Goal: Task Accomplishment & Management: Manage account settings

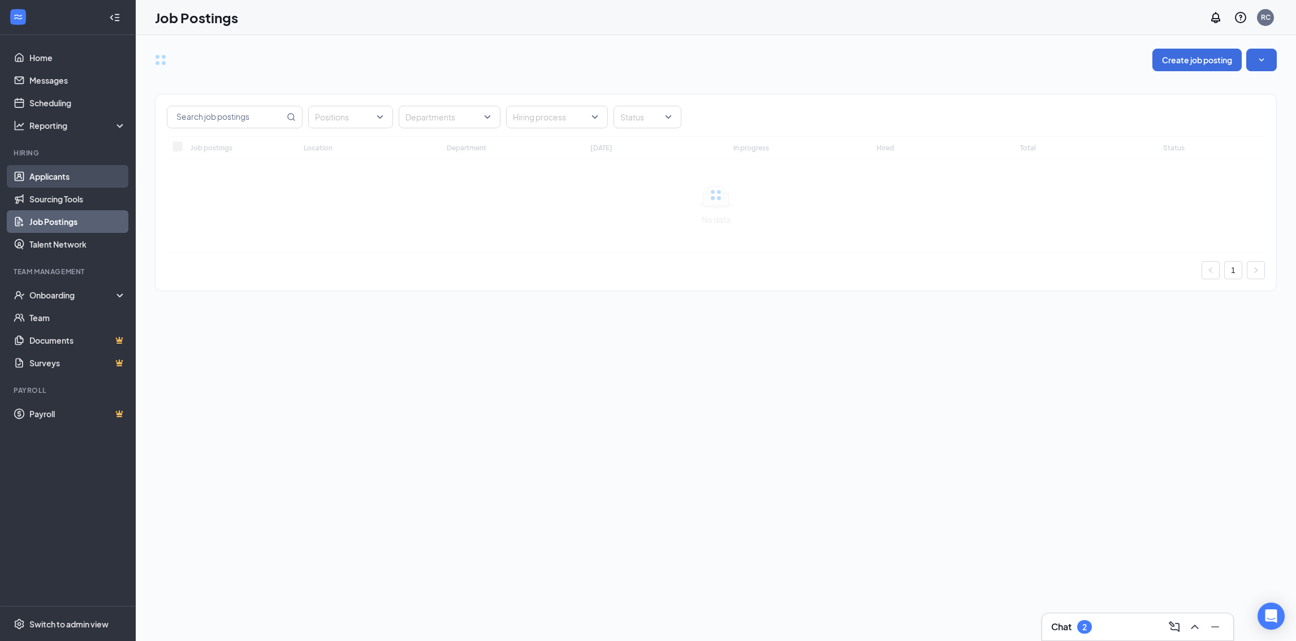
click at [55, 175] on link "Applicants" at bounding box center [77, 176] width 97 height 23
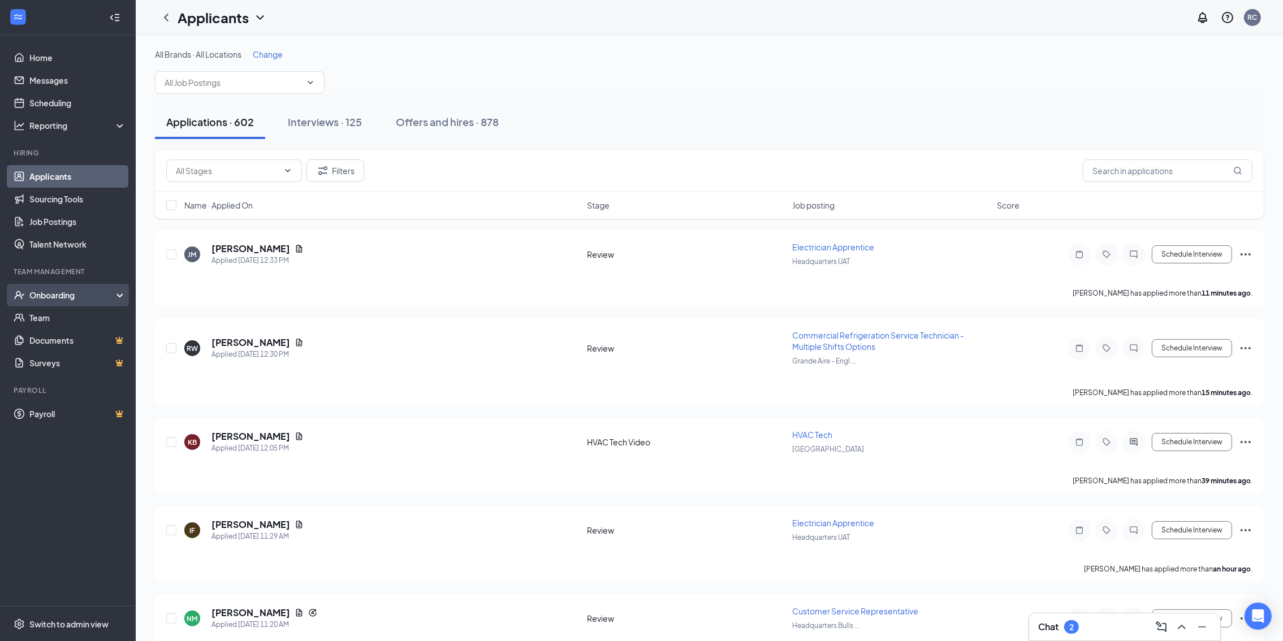
click at [56, 288] on div "Onboarding" at bounding box center [68, 295] width 136 height 23
click at [63, 313] on link "Overview" at bounding box center [77, 318] width 97 height 23
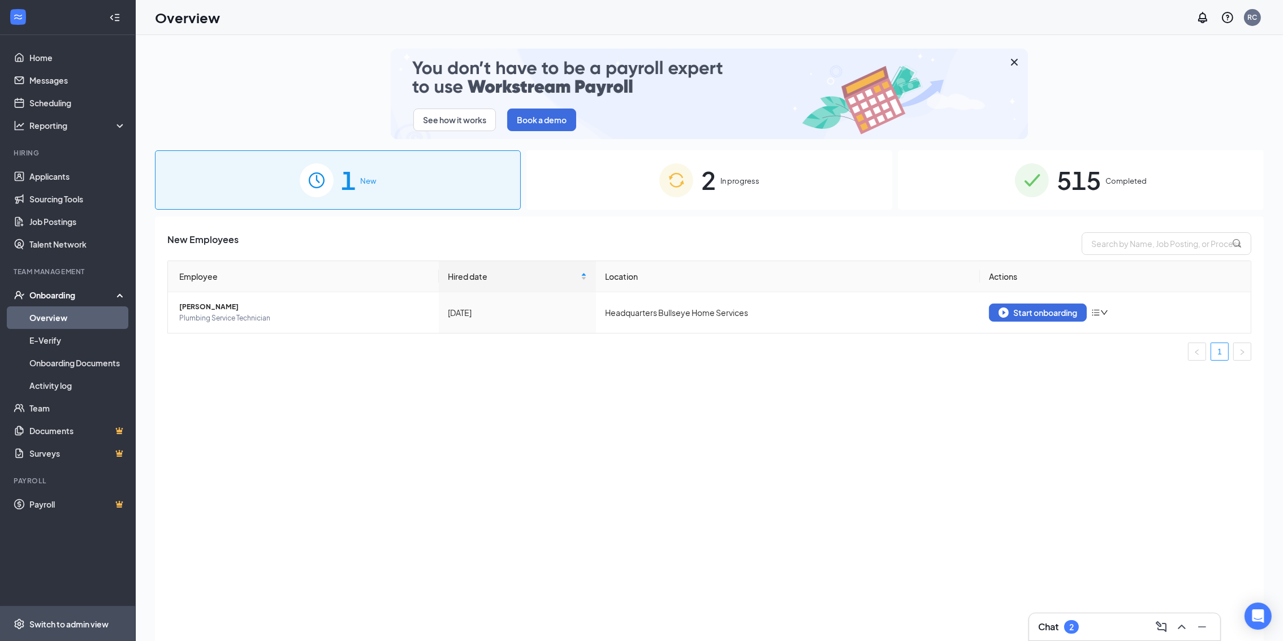
click at [100, 623] on div "Switch to admin view" at bounding box center [68, 624] width 79 height 11
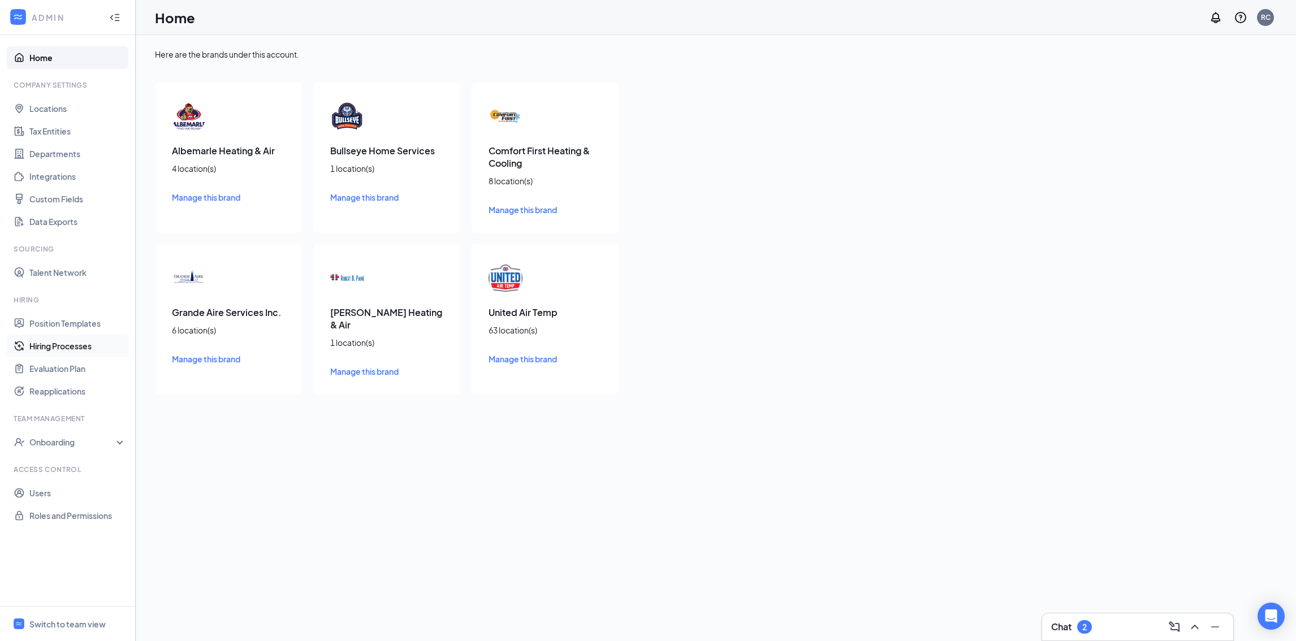
click at [68, 342] on link "Hiring Processes" at bounding box center [77, 346] width 97 height 23
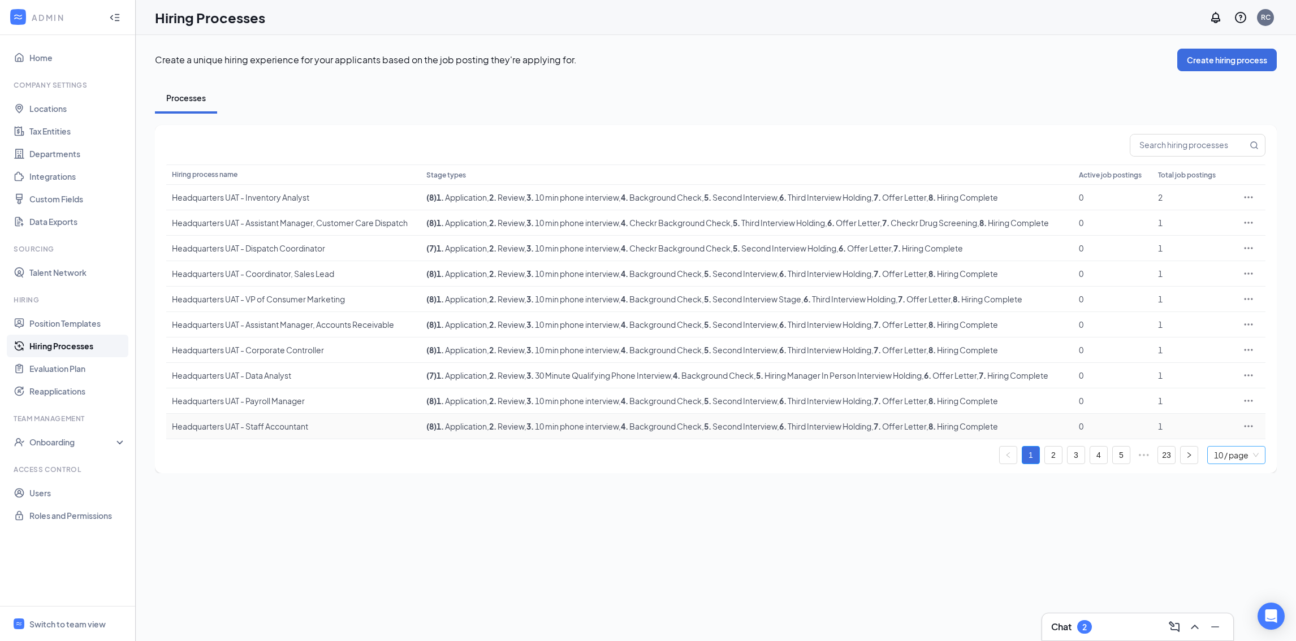
click at [1237, 450] on span "10 / page" at bounding box center [1236, 455] width 45 height 17
click at [1214, 433] on div "100 / page" at bounding box center [1237, 433] width 46 height 12
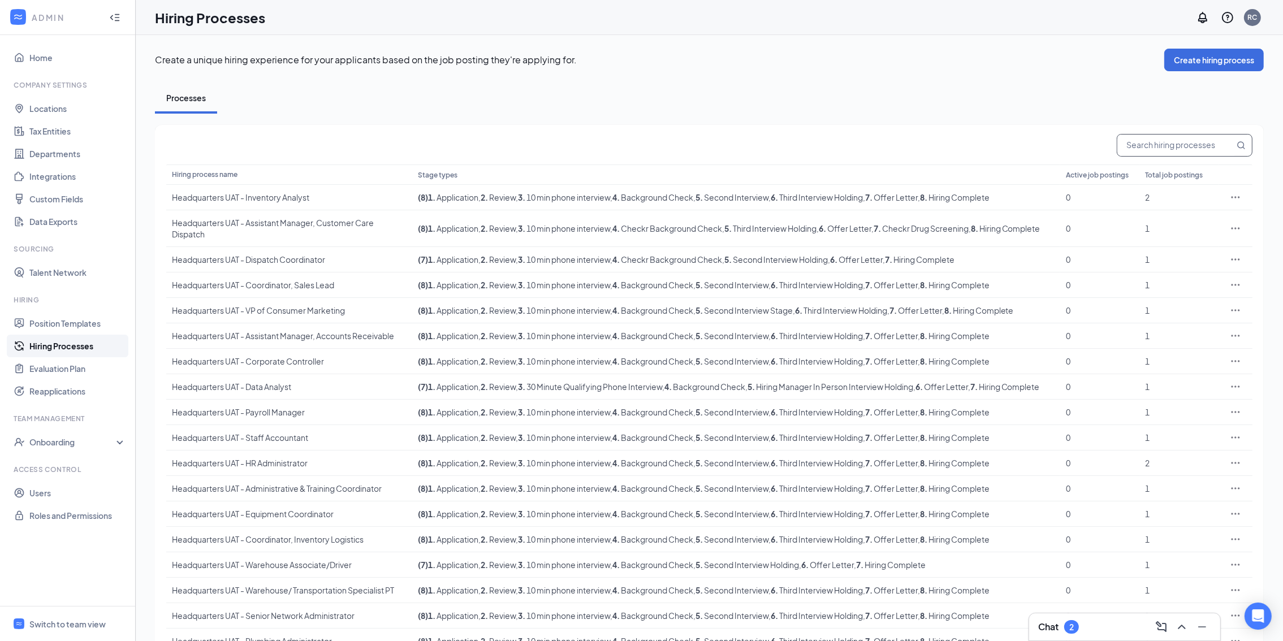
click at [1187, 148] on input "text" at bounding box center [1176, 145] width 117 height 21
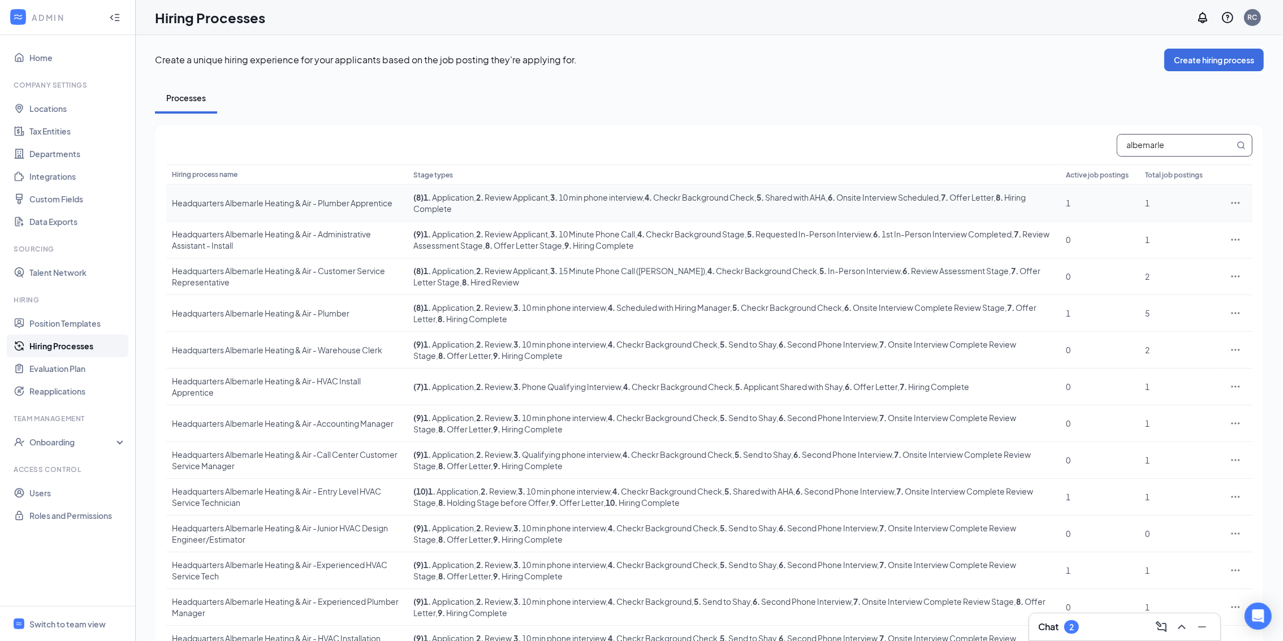
type input "albemarle"
click at [1241, 205] on icon "Ellipses" at bounding box center [1235, 202] width 11 height 11
click at [1199, 223] on span "Edit" at bounding box center [1183, 225] width 97 height 12
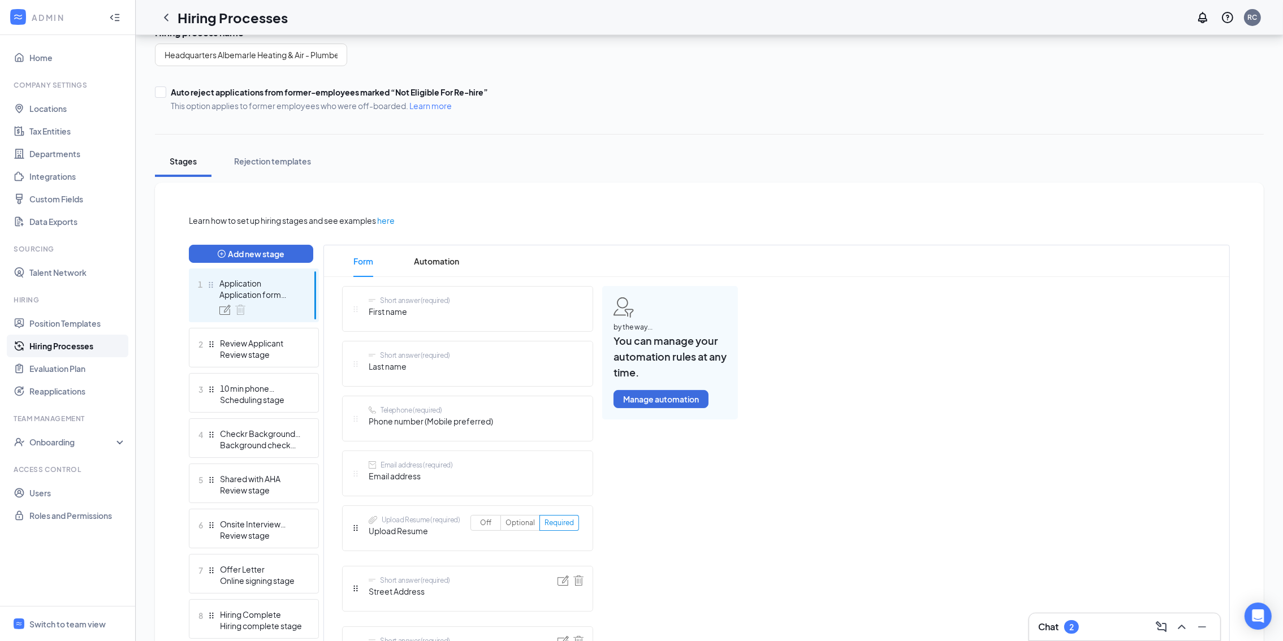
scroll to position [170, 0]
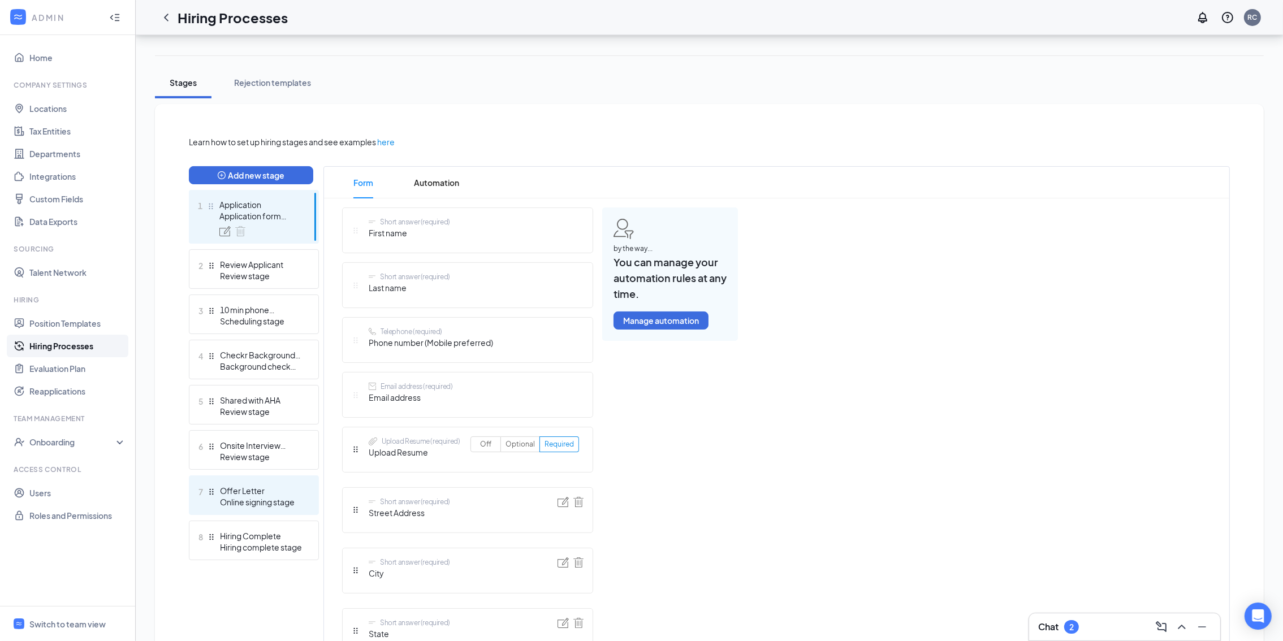
click at [252, 498] on div "Online signing stage" at bounding box center [261, 502] width 83 height 11
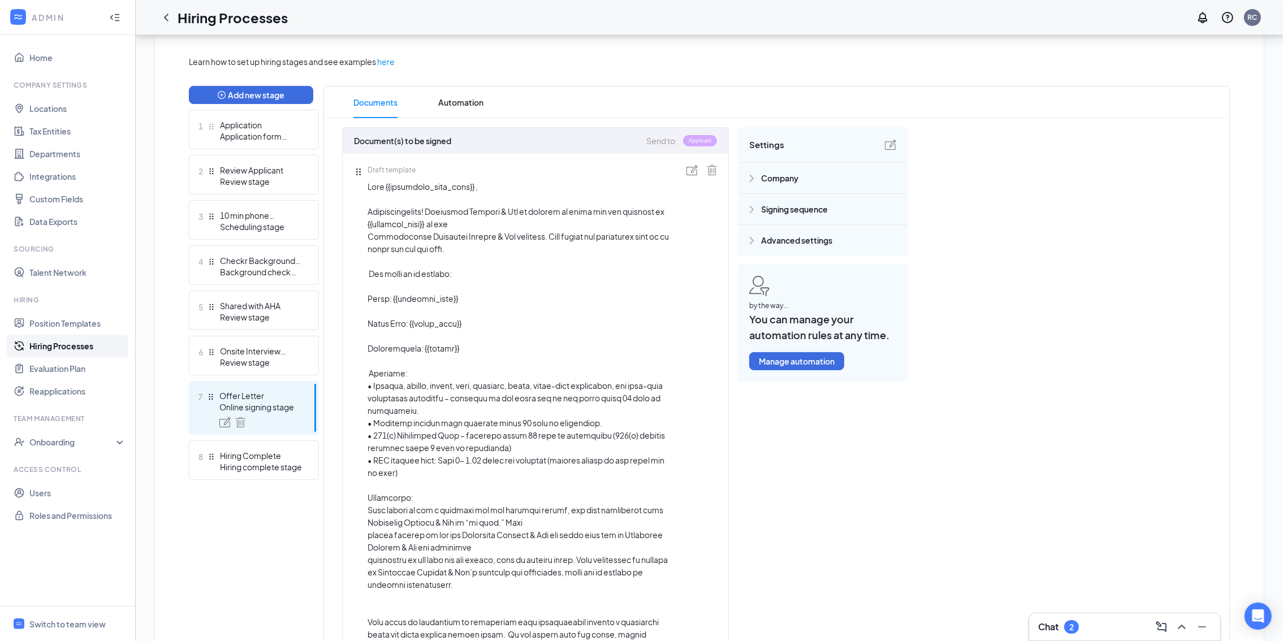
scroll to position [254, 0]
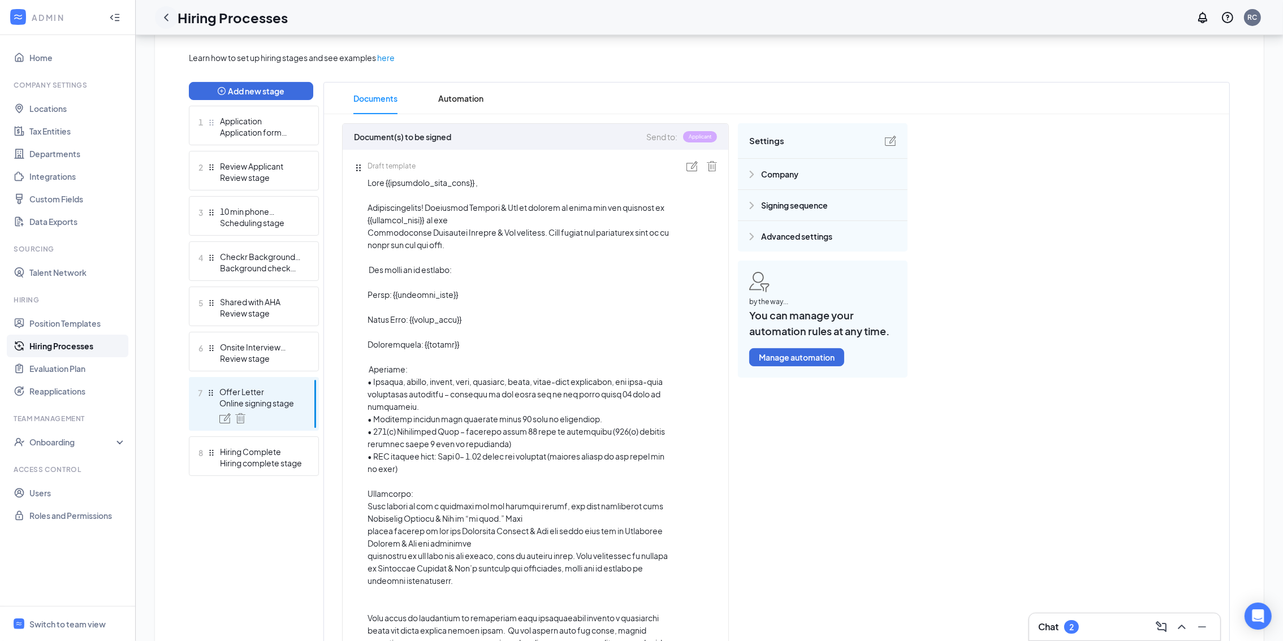
click at [166, 19] on icon "ChevronLeft" at bounding box center [166, 18] width 14 height 14
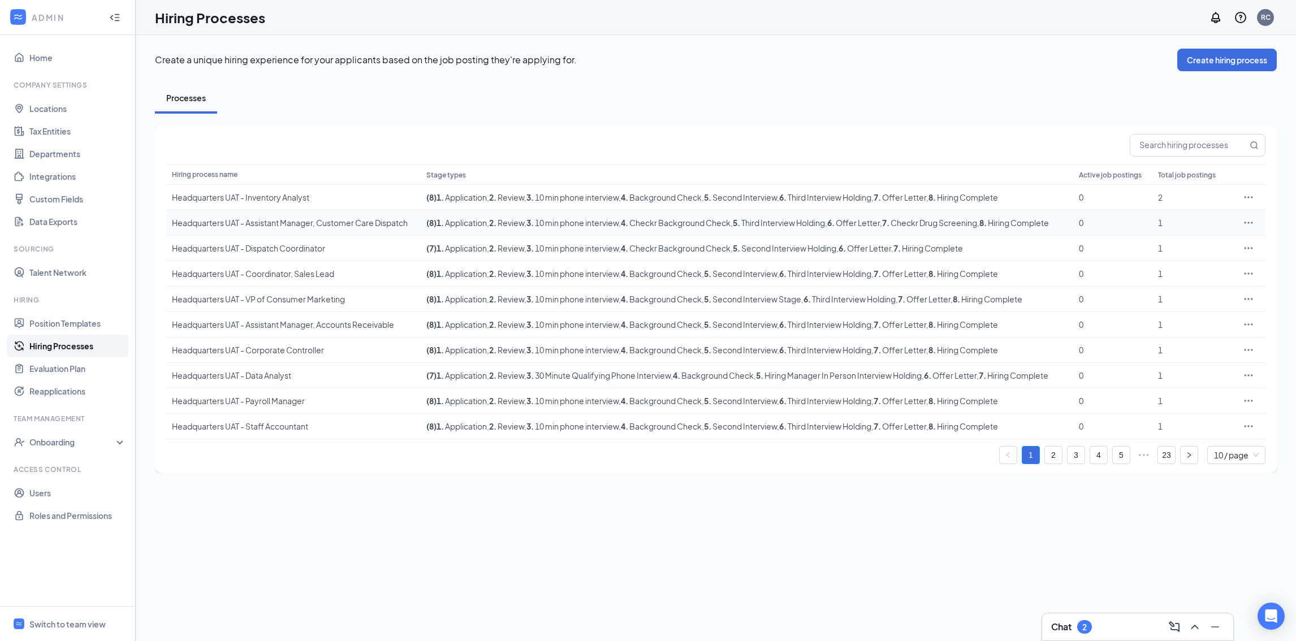
click at [1244, 219] on icon "Ellipses" at bounding box center [1248, 222] width 11 height 11
click at [1162, 245] on span "Edit" at bounding box center [1155, 245] width 15 height 10
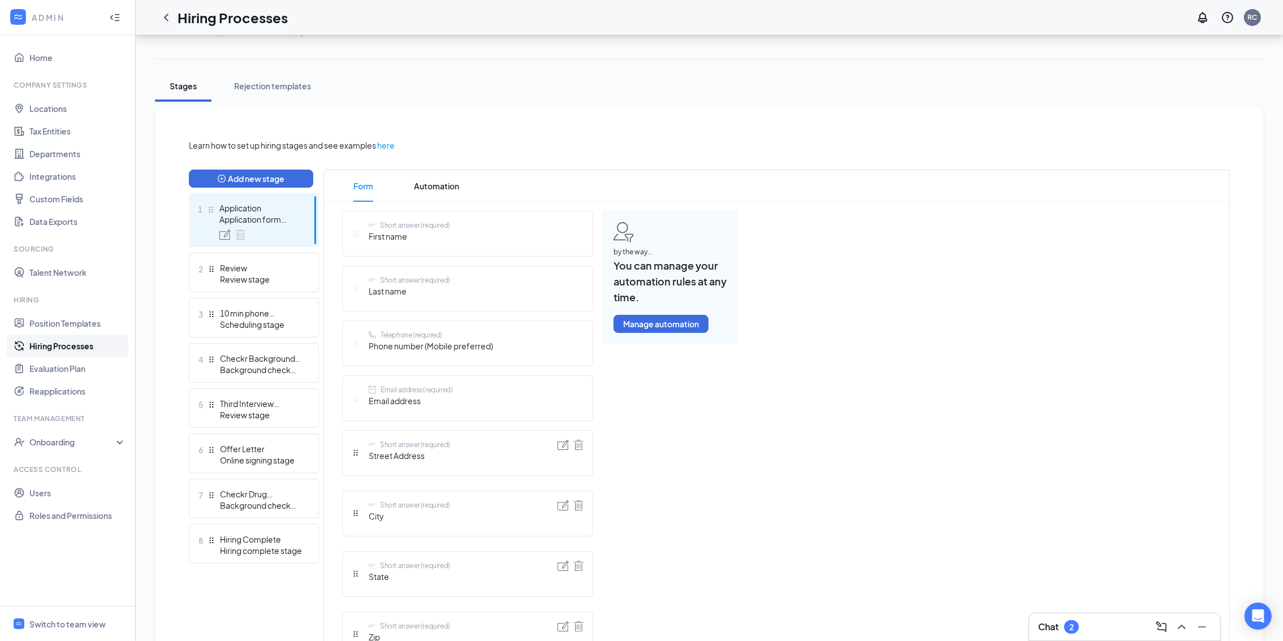
scroll to position [170, 0]
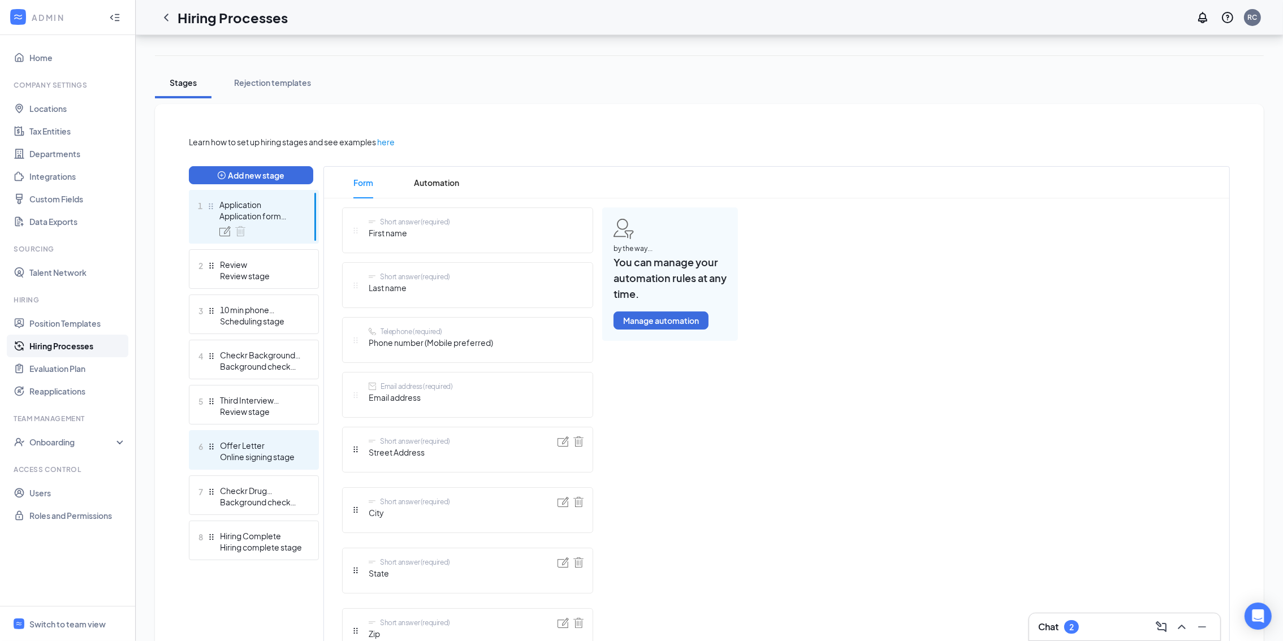
drag, startPoint x: 239, startPoint y: 460, endPoint x: 271, endPoint y: 451, distance: 33.5
click at [241, 460] on div "Online signing stage" at bounding box center [261, 456] width 83 height 11
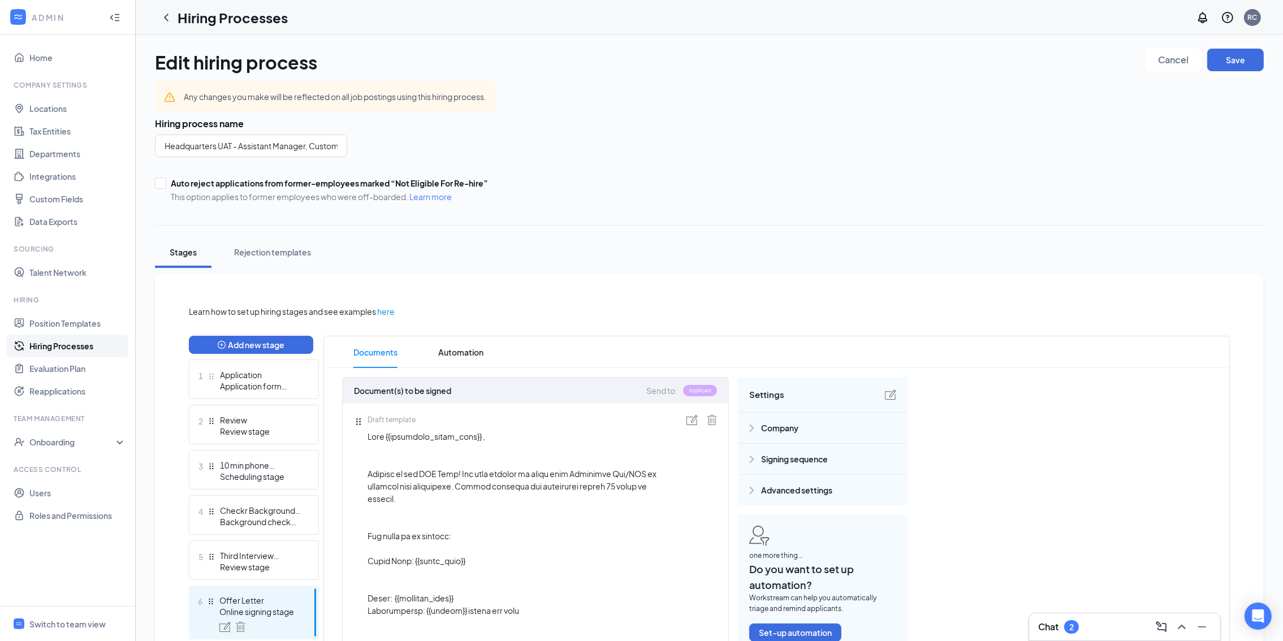
click at [169, 20] on icon "ChevronLeft" at bounding box center [166, 18] width 14 height 14
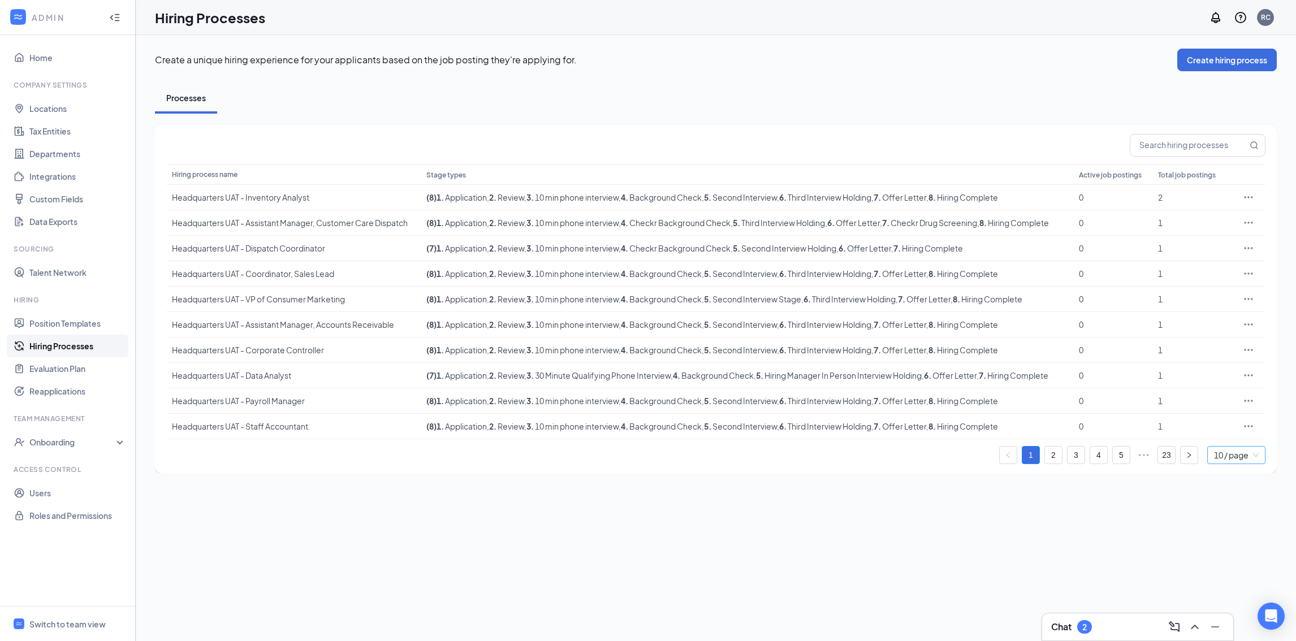
click at [1224, 459] on span "10 / page" at bounding box center [1236, 455] width 45 height 17
click at [1214, 435] on div "100 / page" at bounding box center [1237, 433] width 46 height 12
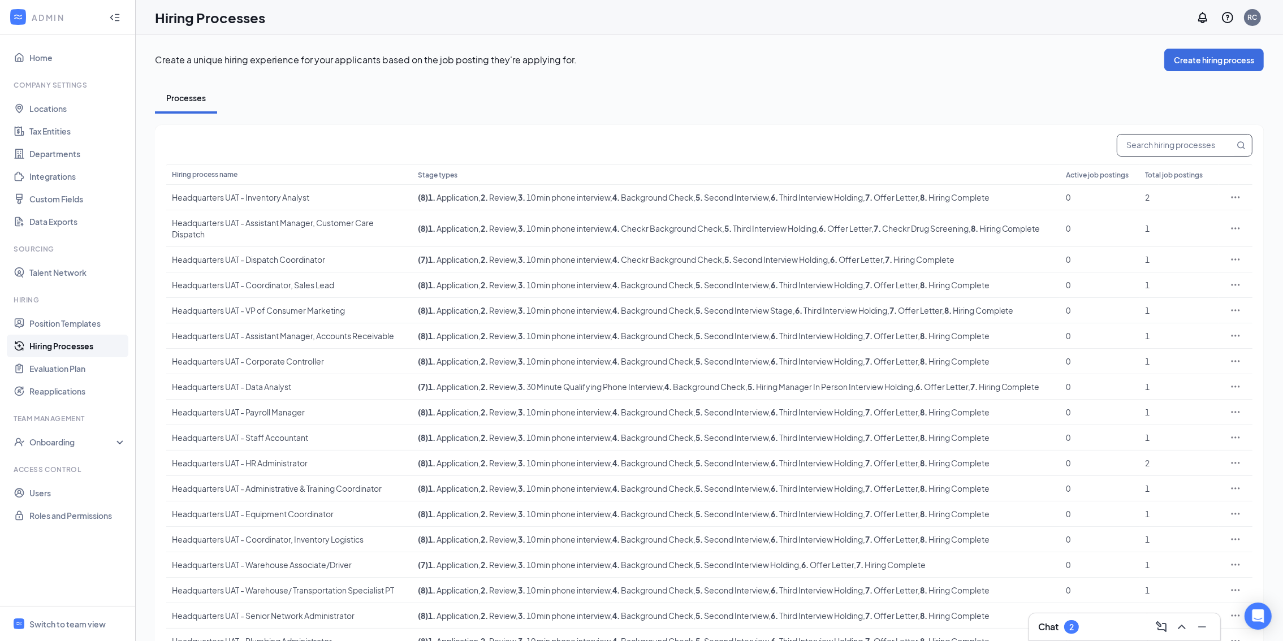
click at [1211, 141] on input "text" at bounding box center [1176, 145] width 117 height 21
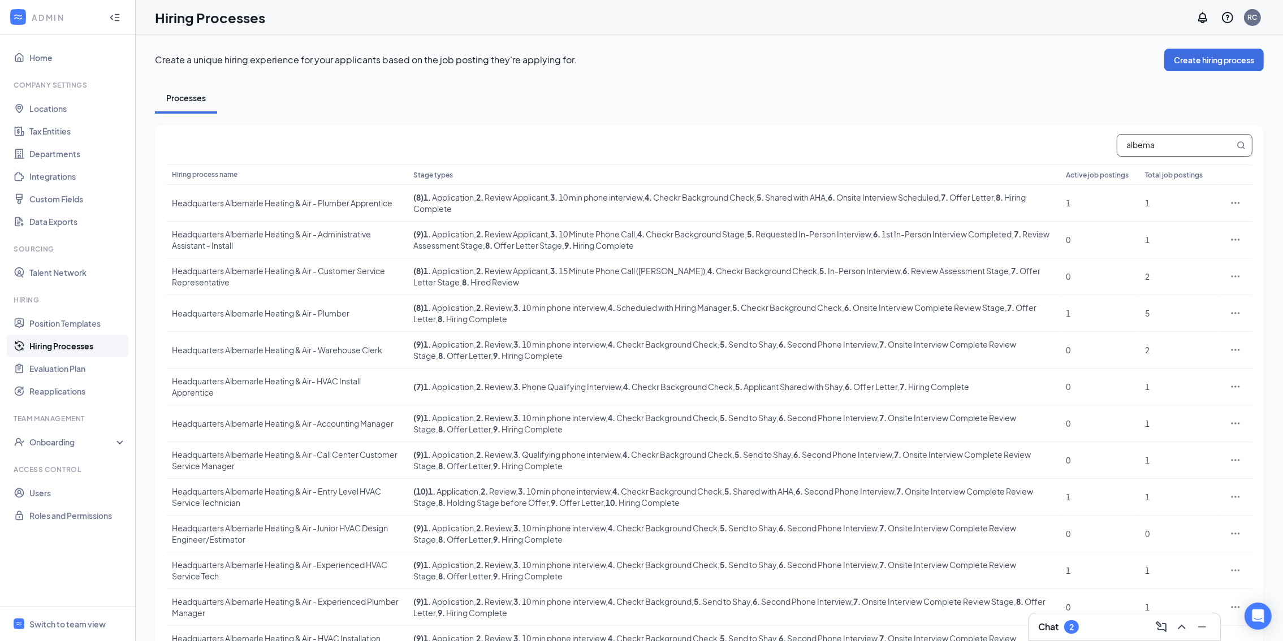
type input "albema"
click at [1041, 107] on div "Processes" at bounding box center [709, 98] width 1109 height 31
click at [1235, 496] on icon "Ellipses" at bounding box center [1236, 497] width 8 height 2
click at [1179, 505] on span "Edit" at bounding box center [1183, 509] width 97 height 12
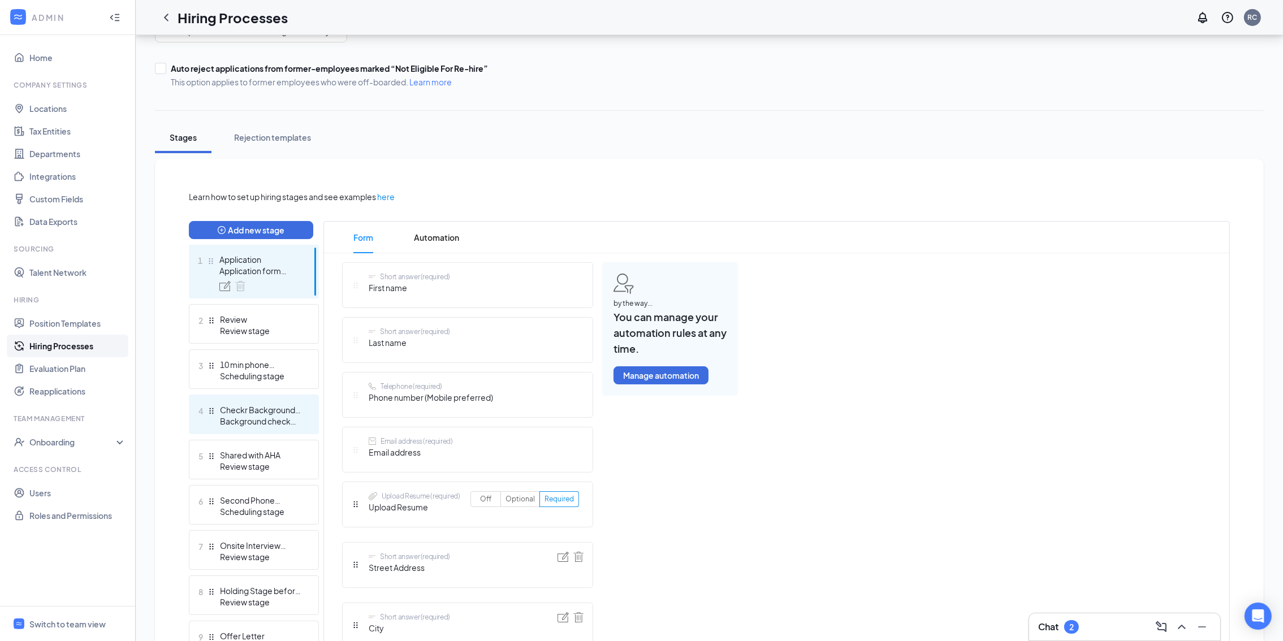
scroll to position [254, 0]
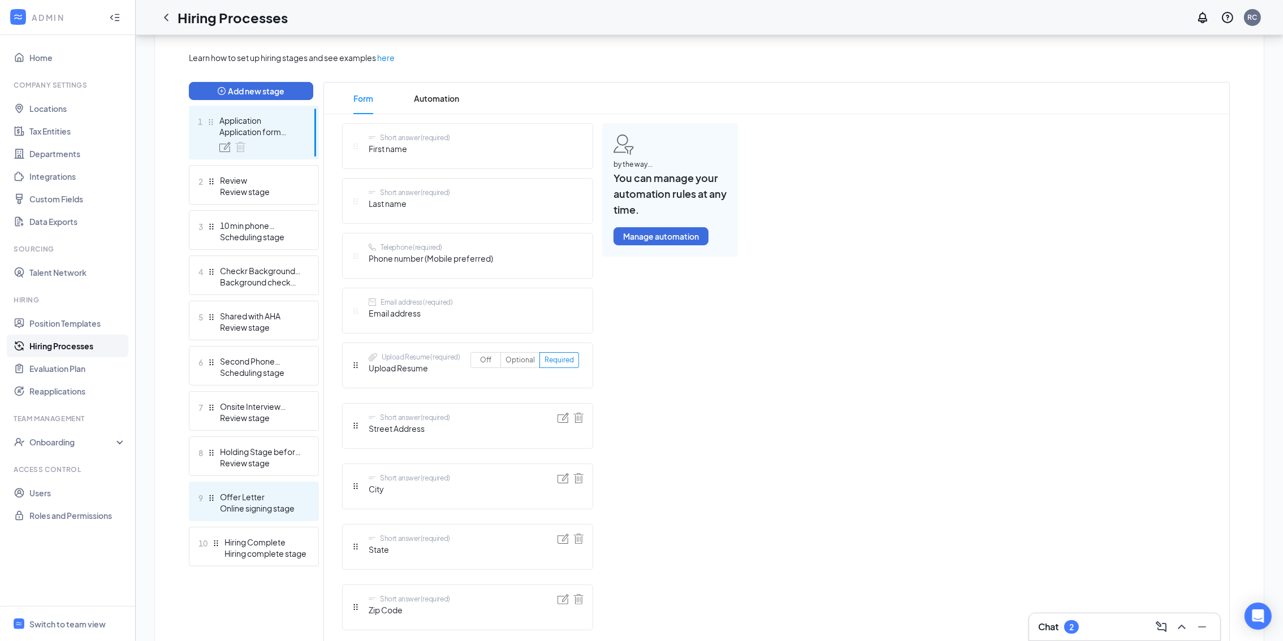
click at [268, 498] on div "Offer Letter" at bounding box center [261, 496] width 83 height 11
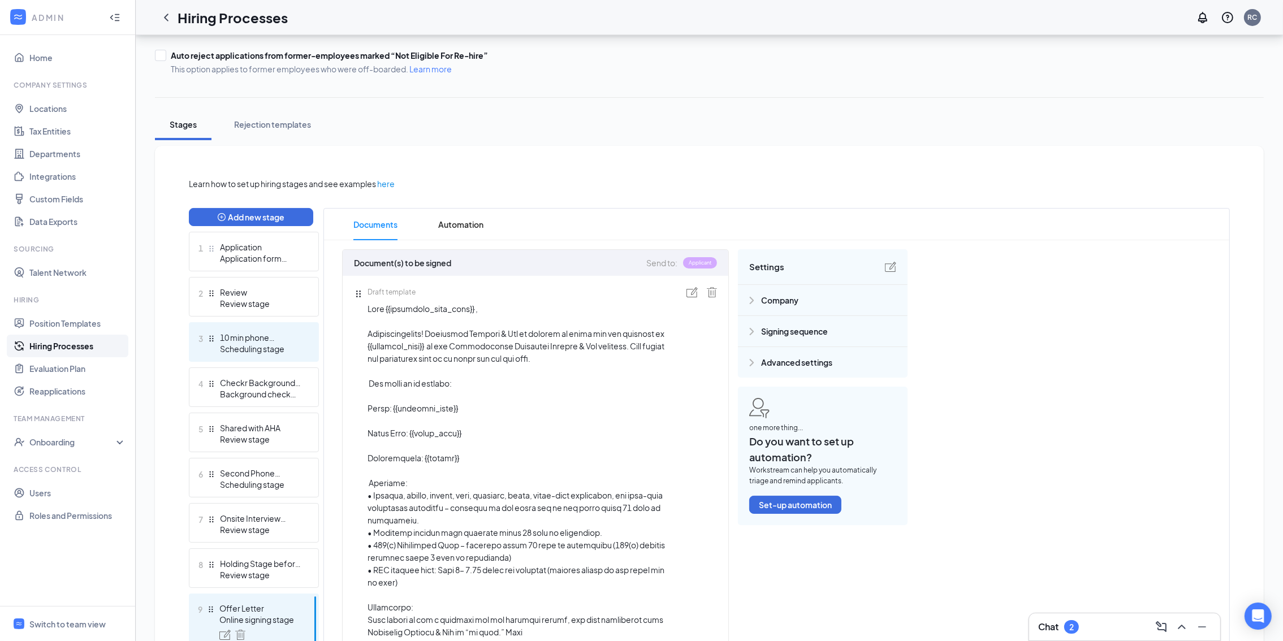
scroll to position [254, 0]
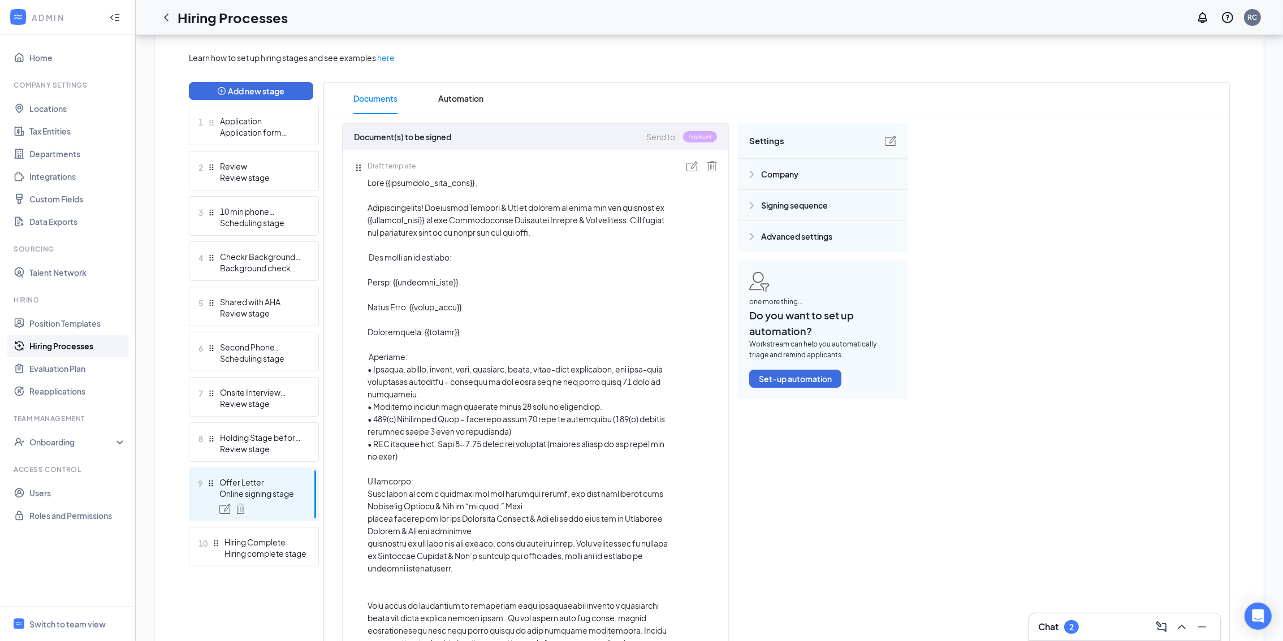
click at [96, 348] on link "Hiring Processes" at bounding box center [77, 346] width 97 height 23
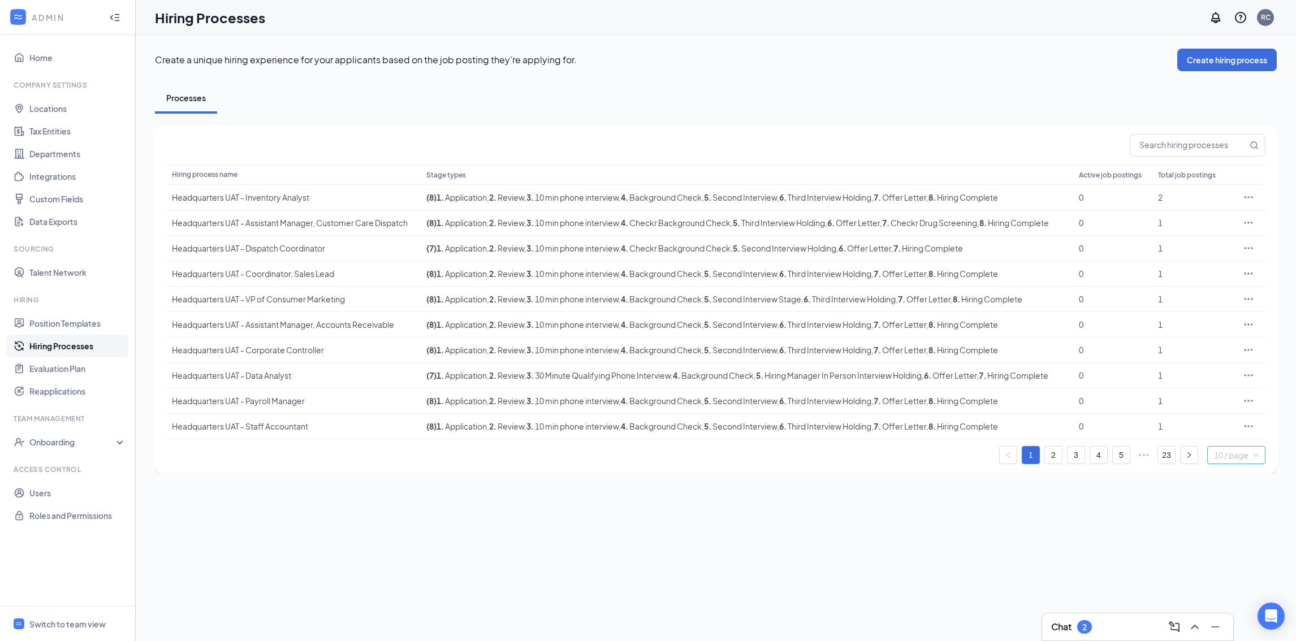
click at [1248, 448] on span "10 / page" at bounding box center [1236, 455] width 45 height 17
click at [1233, 438] on div "100 / page" at bounding box center [1237, 433] width 46 height 12
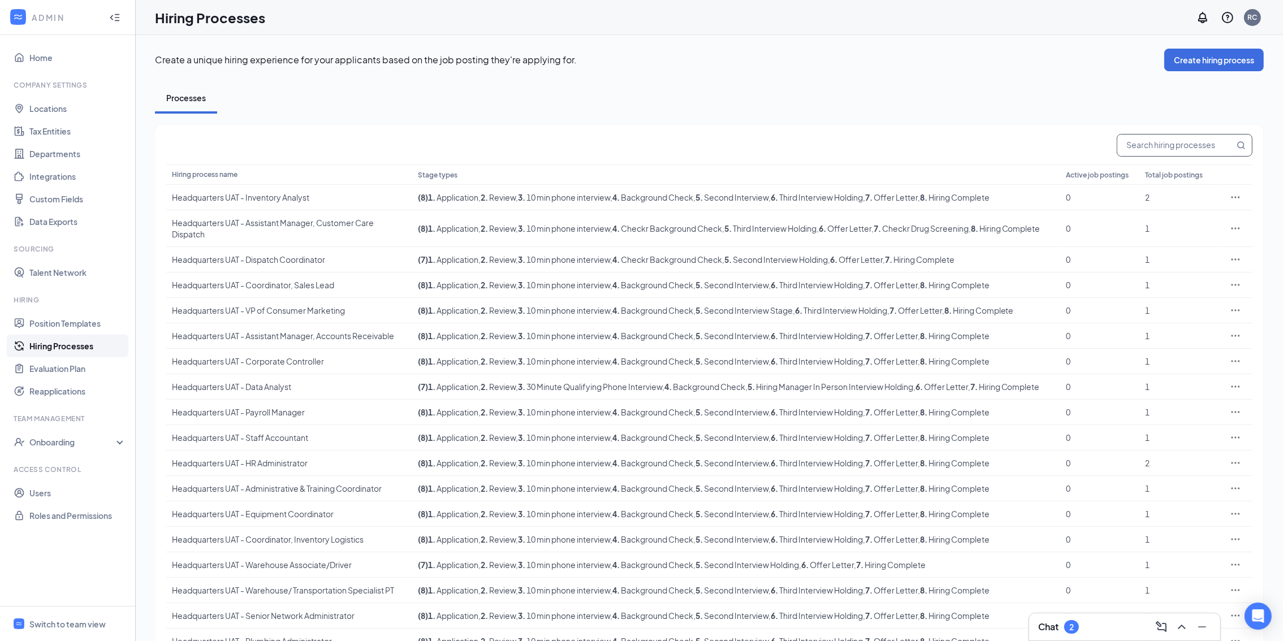
click at [1163, 148] on input "text" at bounding box center [1176, 145] width 117 height 21
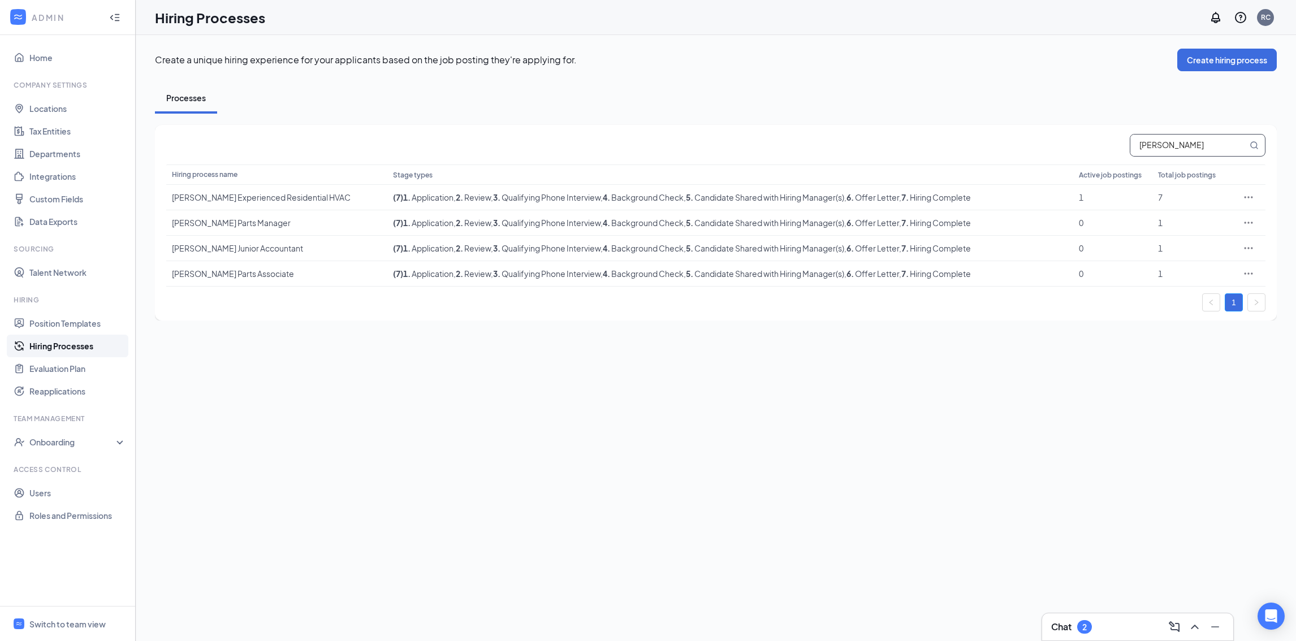
type input "[PERSON_NAME]"
click at [1003, 127] on div "[PERSON_NAME] process name Stage types Active job postings Total job postings […" at bounding box center [716, 223] width 1122 height 196
click at [1254, 196] on icon "Ellipses" at bounding box center [1248, 197] width 11 height 11
click at [1231, 219] on span "Edit" at bounding box center [1196, 219] width 97 height 12
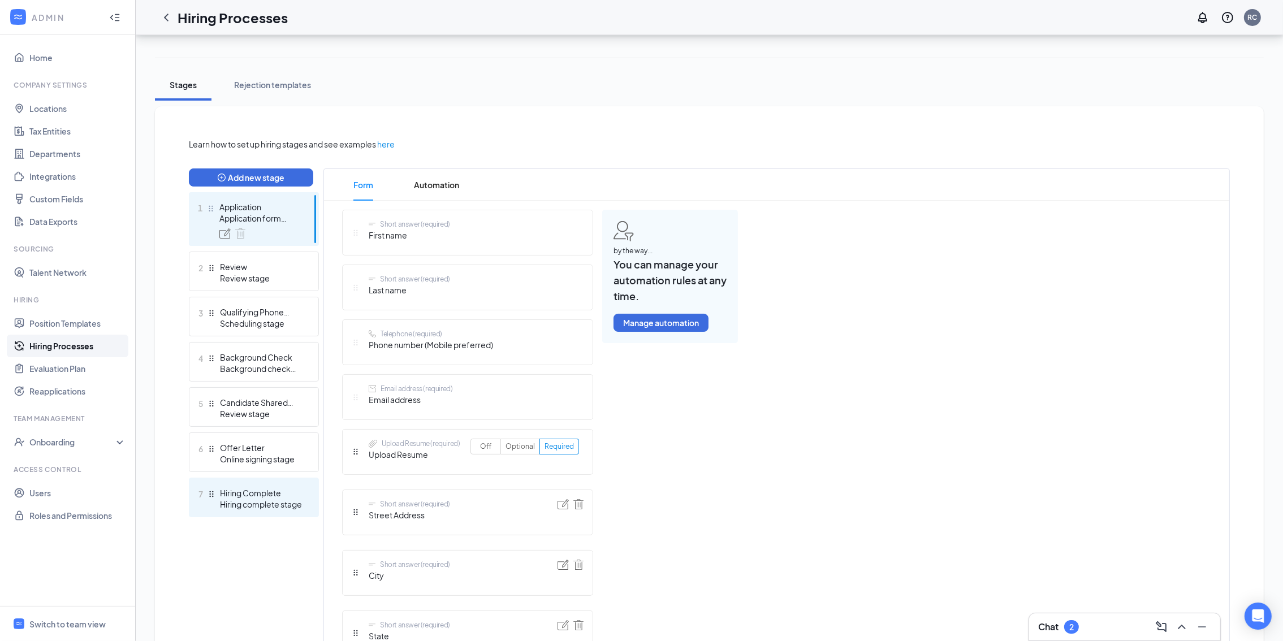
scroll to position [170, 0]
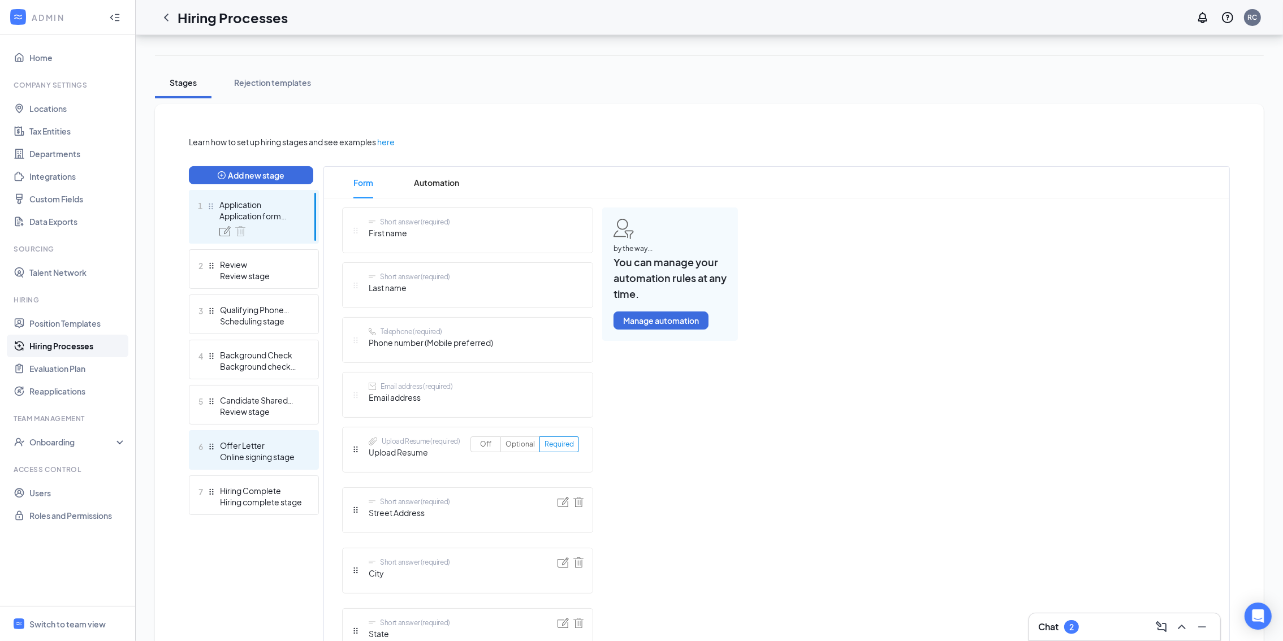
click at [262, 438] on div "6 Offer Letter Online signing stage" at bounding box center [254, 450] width 130 height 40
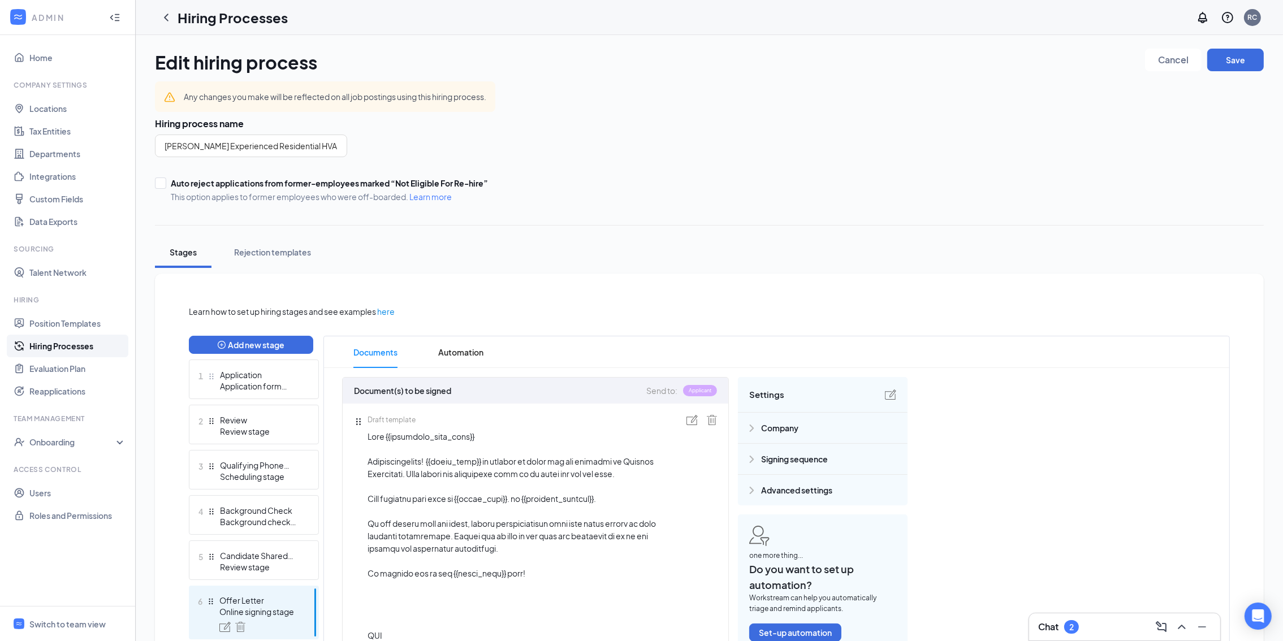
click at [163, 15] on icon "ChevronLeft" at bounding box center [166, 18] width 14 height 14
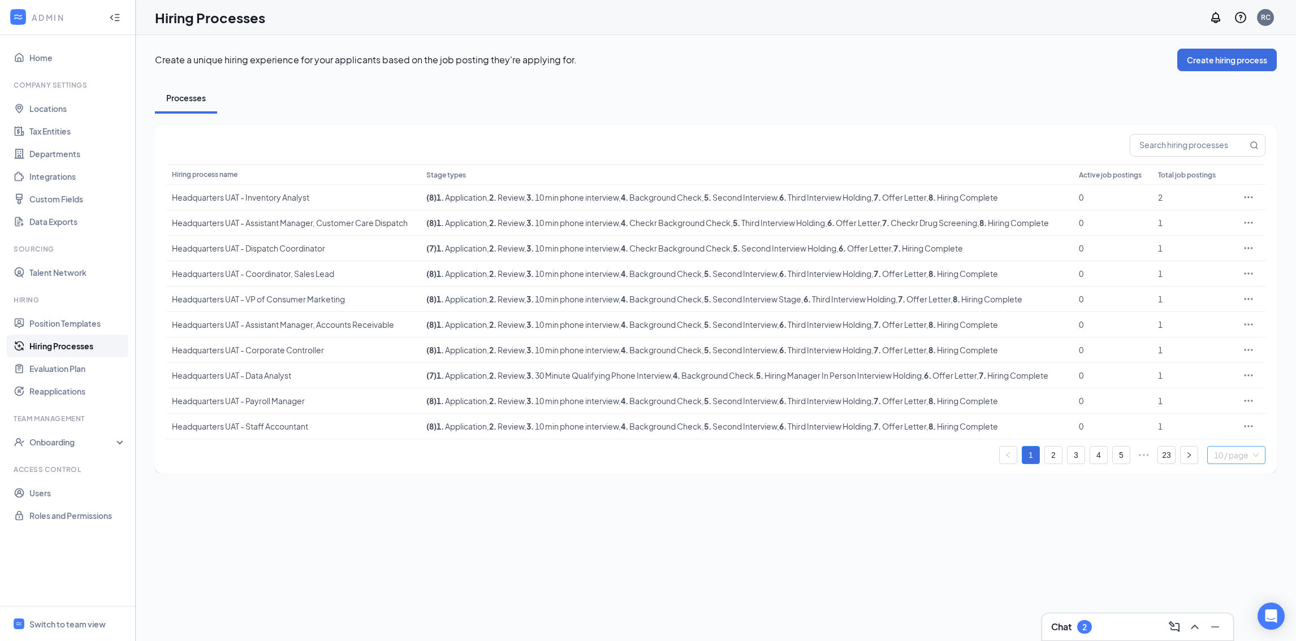
click at [1245, 457] on span "10 / page" at bounding box center [1236, 455] width 45 height 17
click at [1227, 428] on div "100 / page" at bounding box center [1237, 433] width 46 height 12
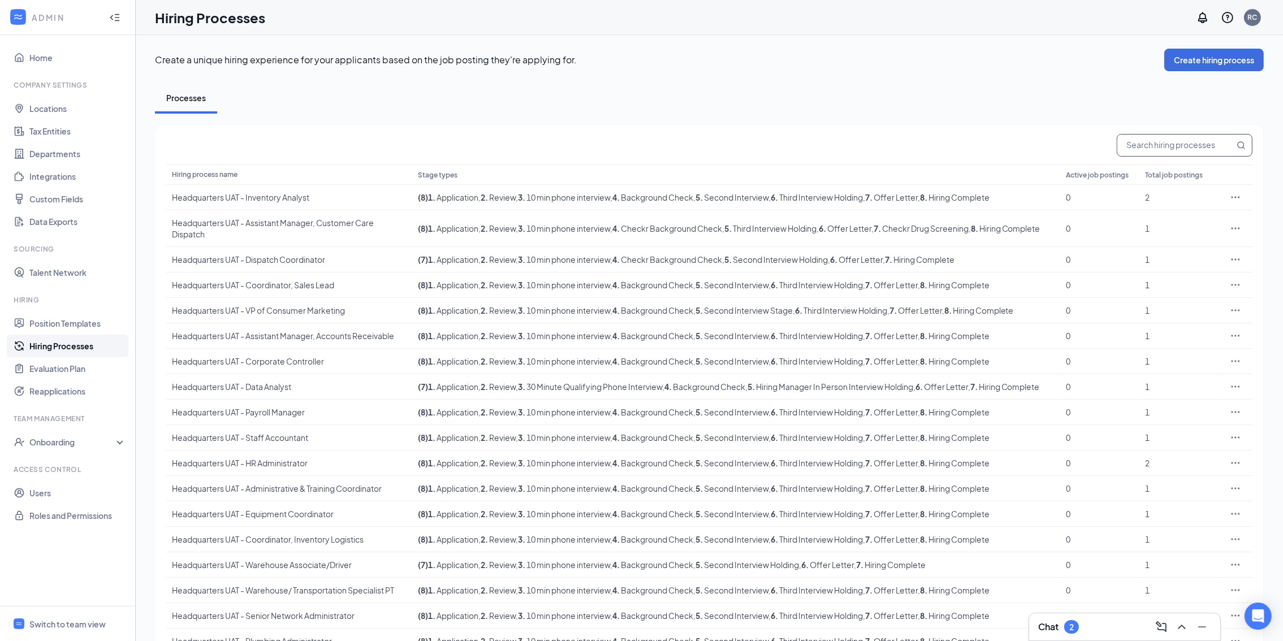
click at [1199, 146] on input "text" at bounding box center [1176, 145] width 117 height 21
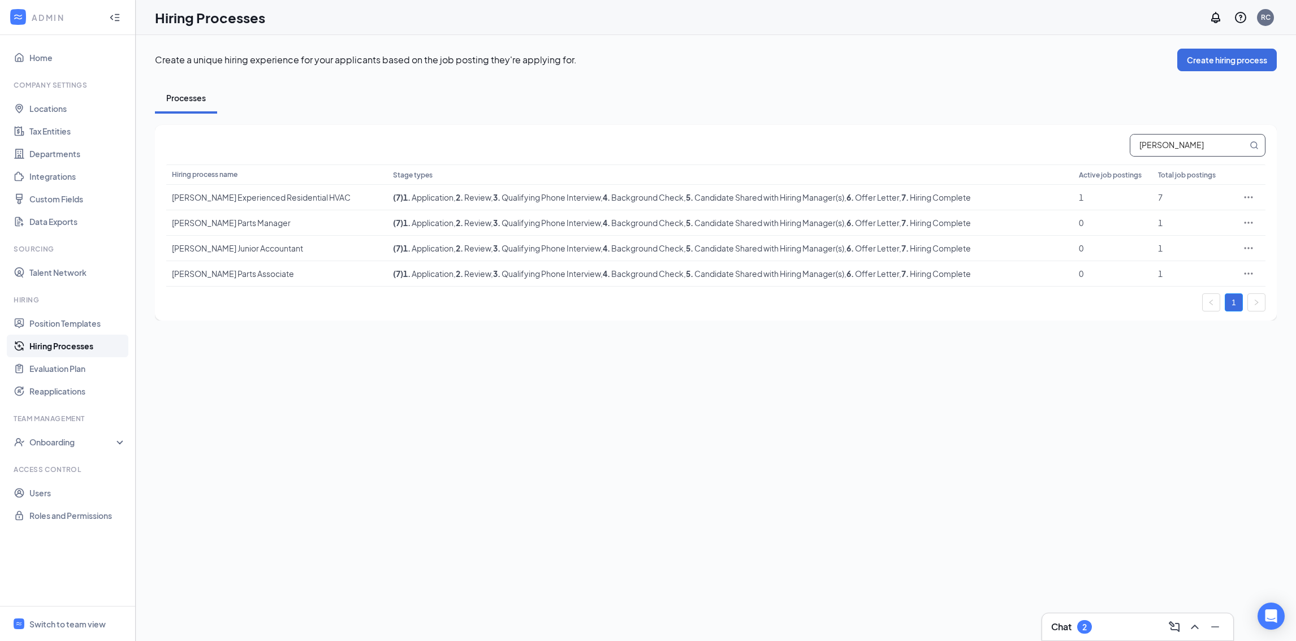
type input "[PERSON_NAME]"
click at [1029, 379] on div "Create a unique hiring experience for your applicants based on the job posting …" at bounding box center [716, 338] width 1161 height 606
click at [1251, 222] on icon "Ellipses" at bounding box center [1248, 222] width 11 height 11
click at [1231, 242] on span "Edit" at bounding box center [1196, 245] width 97 height 12
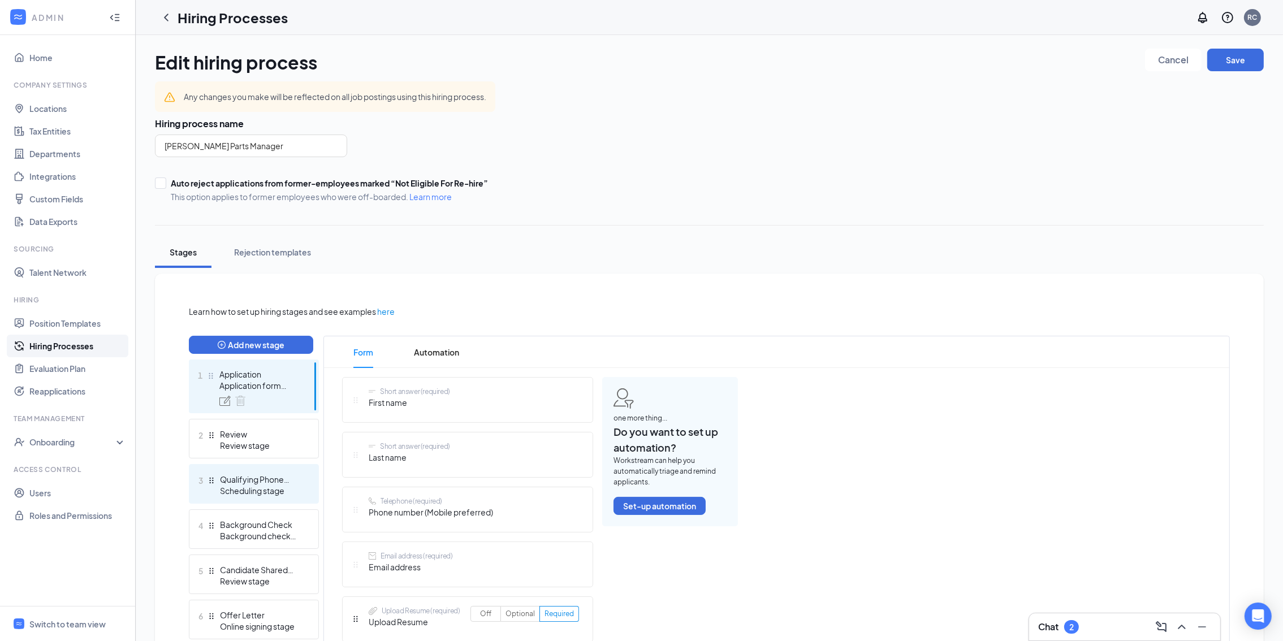
scroll to position [170, 0]
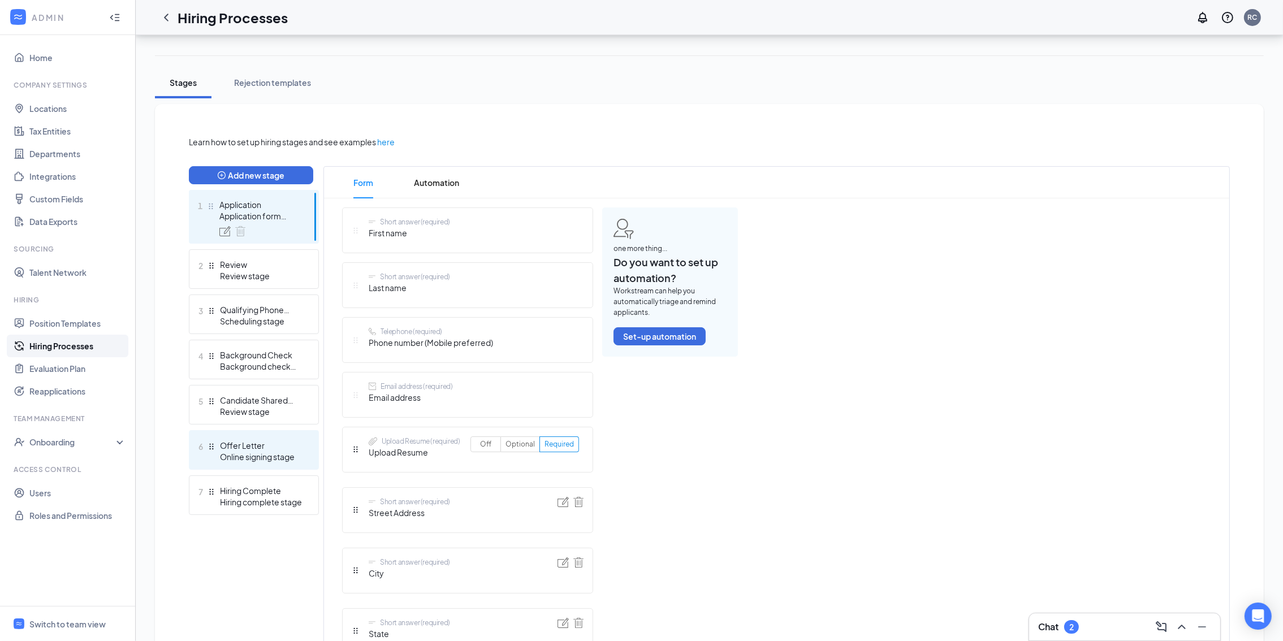
click at [266, 446] on div "Offer Letter" at bounding box center [261, 445] width 83 height 11
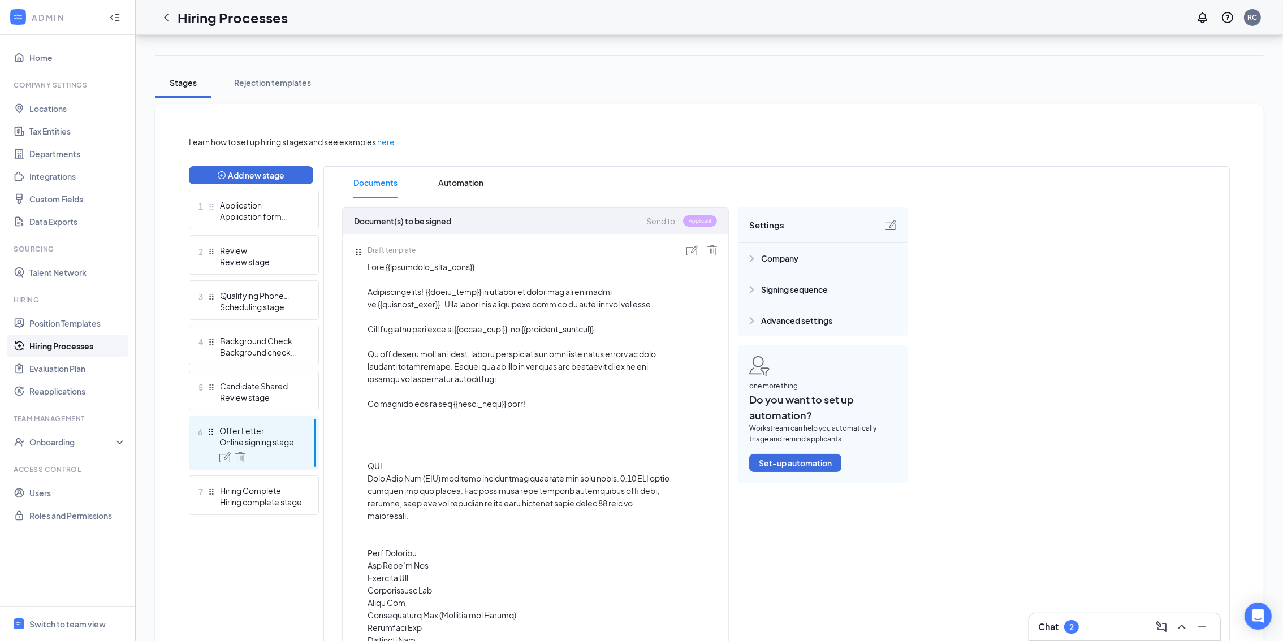
scroll to position [254, 0]
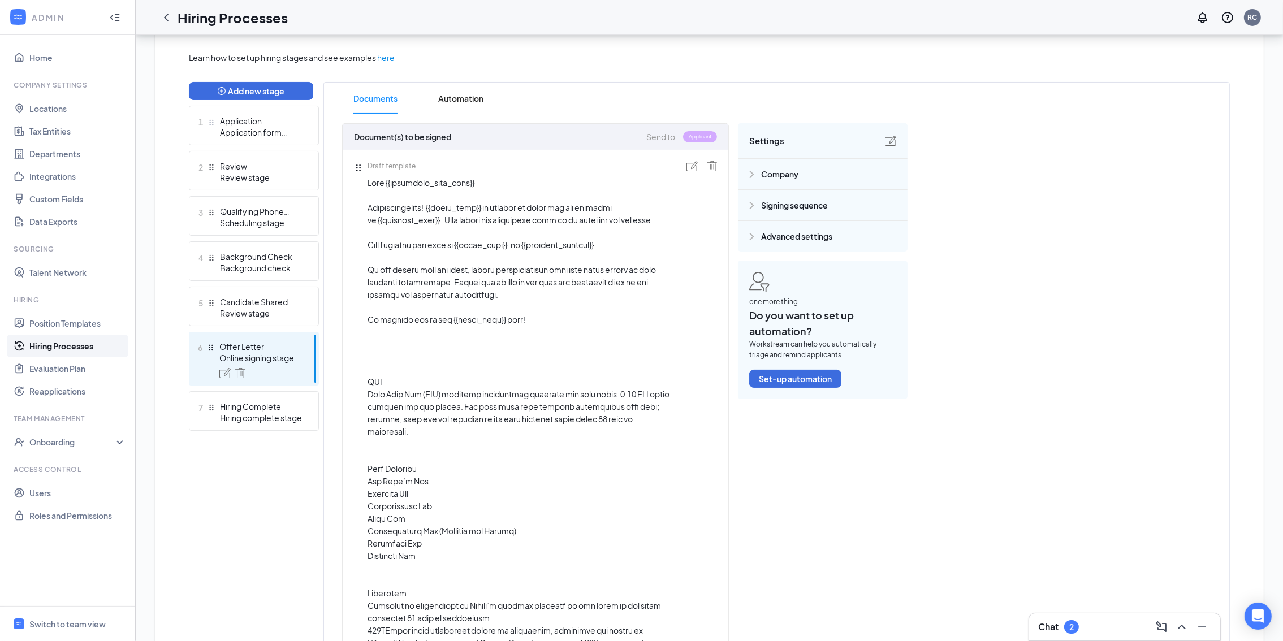
click at [690, 168] on img at bounding box center [692, 166] width 11 height 10
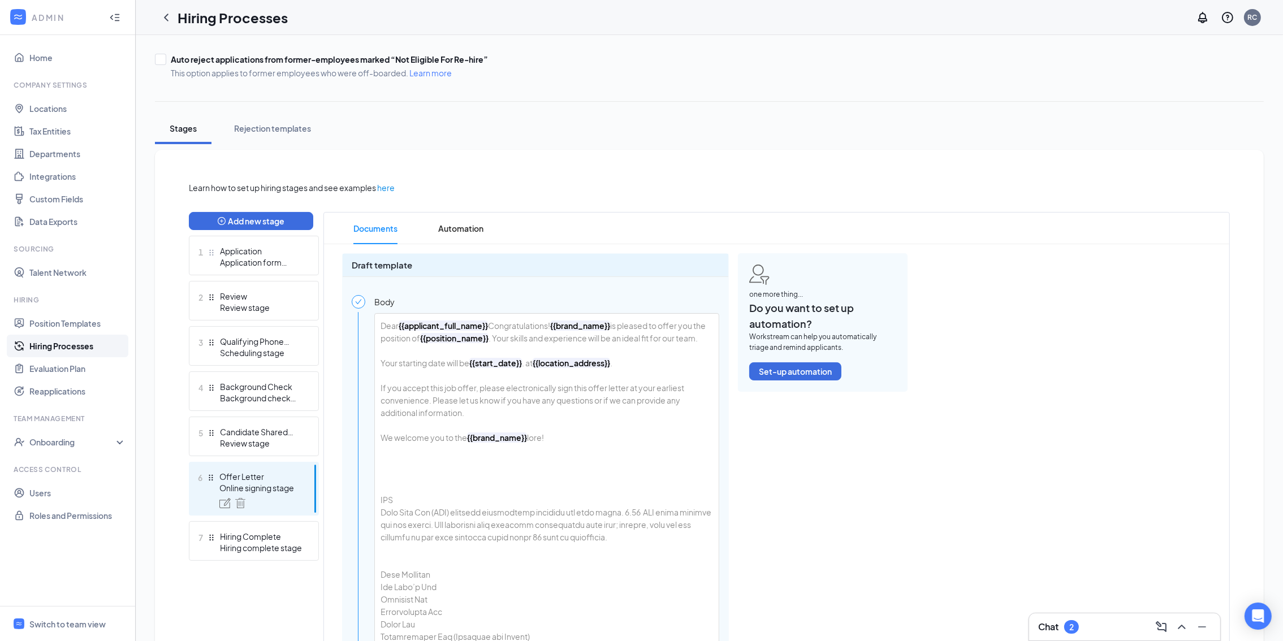
scroll to position [0, 0]
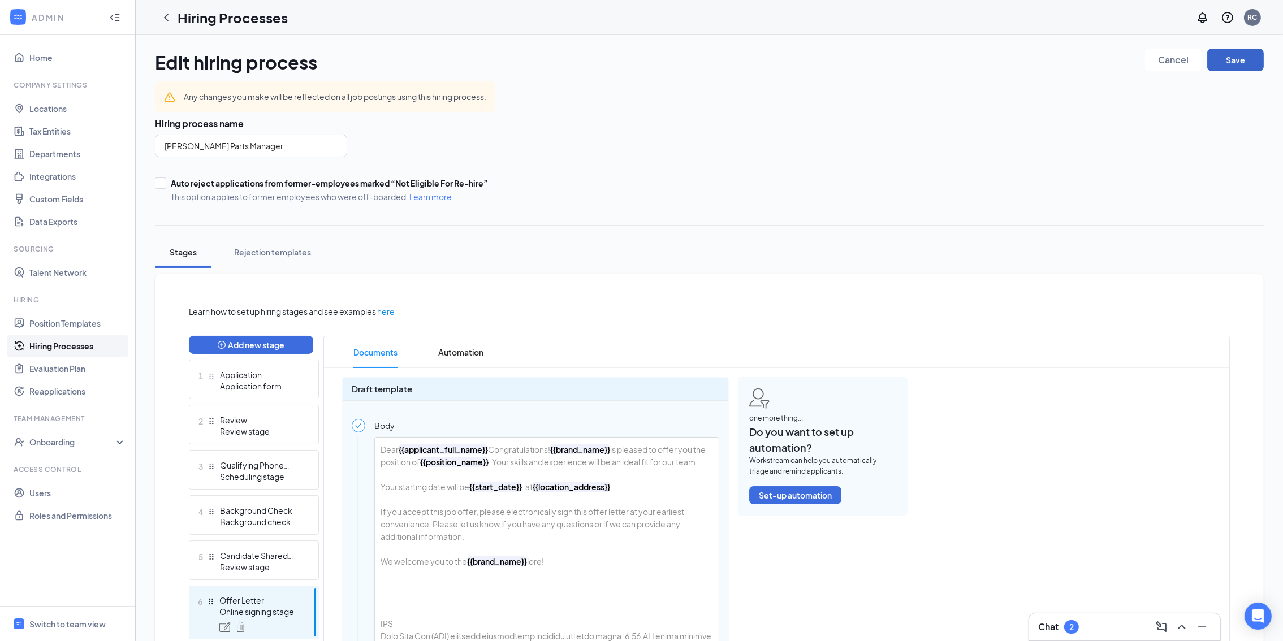
click at [1228, 64] on button "Save" at bounding box center [1235, 60] width 57 height 23
click at [54, 342] on link "Hiring Processes" at bounding box center [77, 346] width 97 height 23
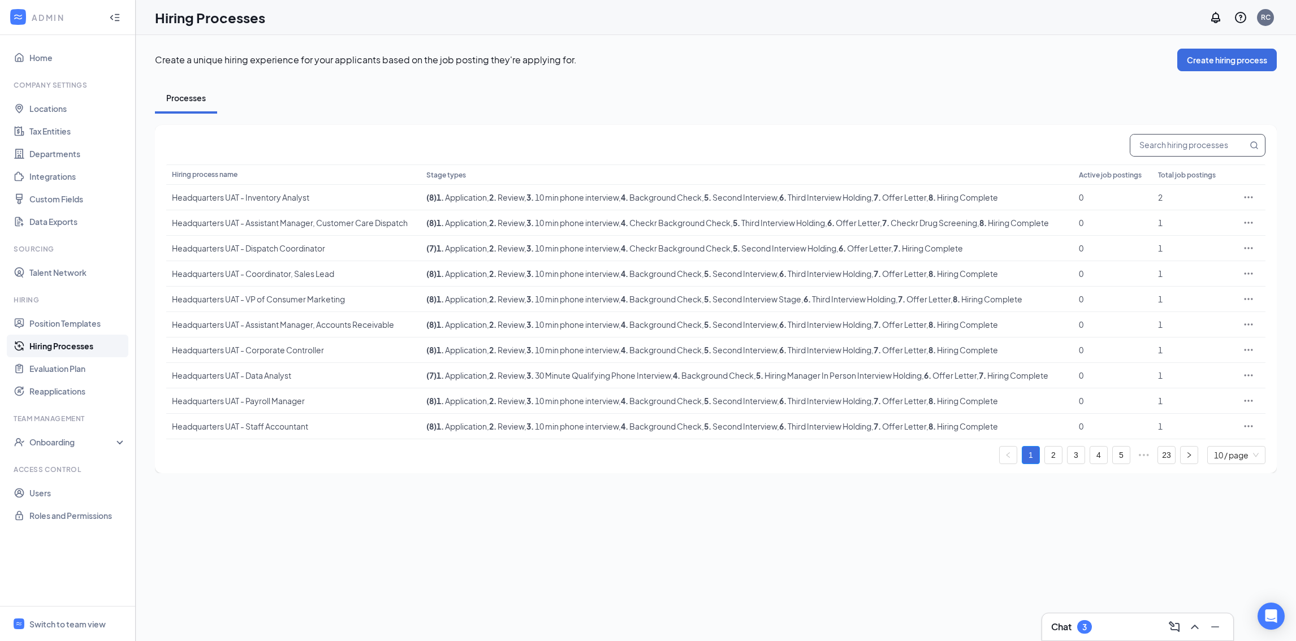
click at [1148, 140] on input "text" at bounding box center [1189, 145] width 117 height 21
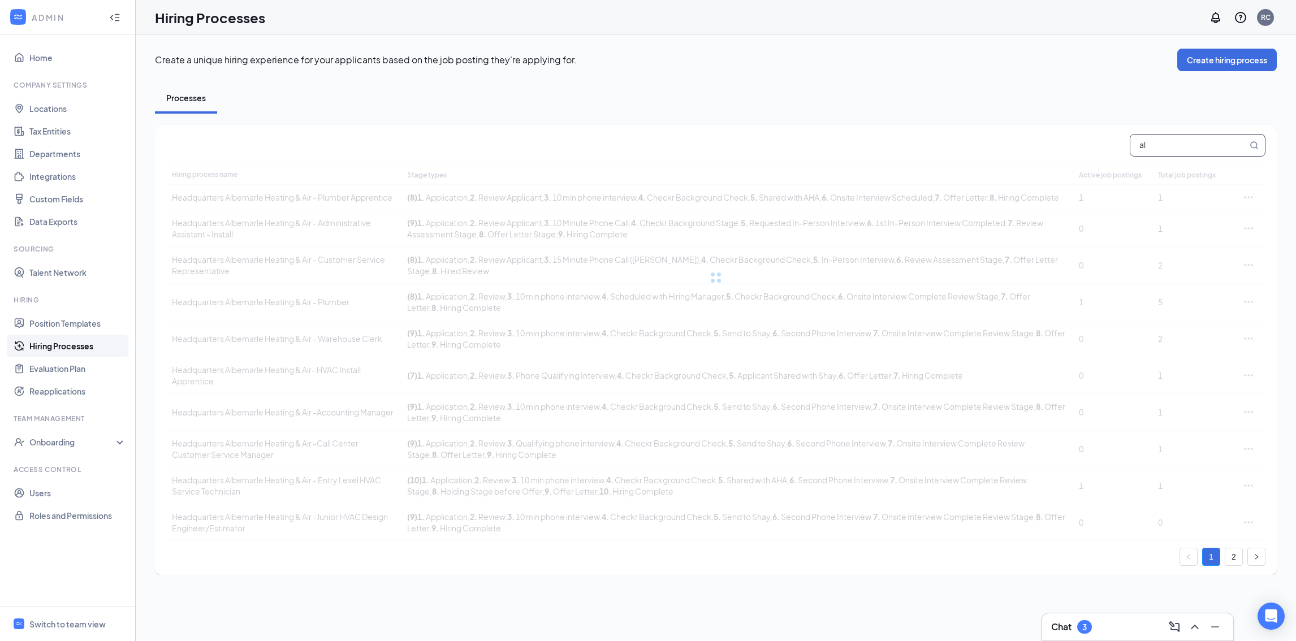
type input "a"
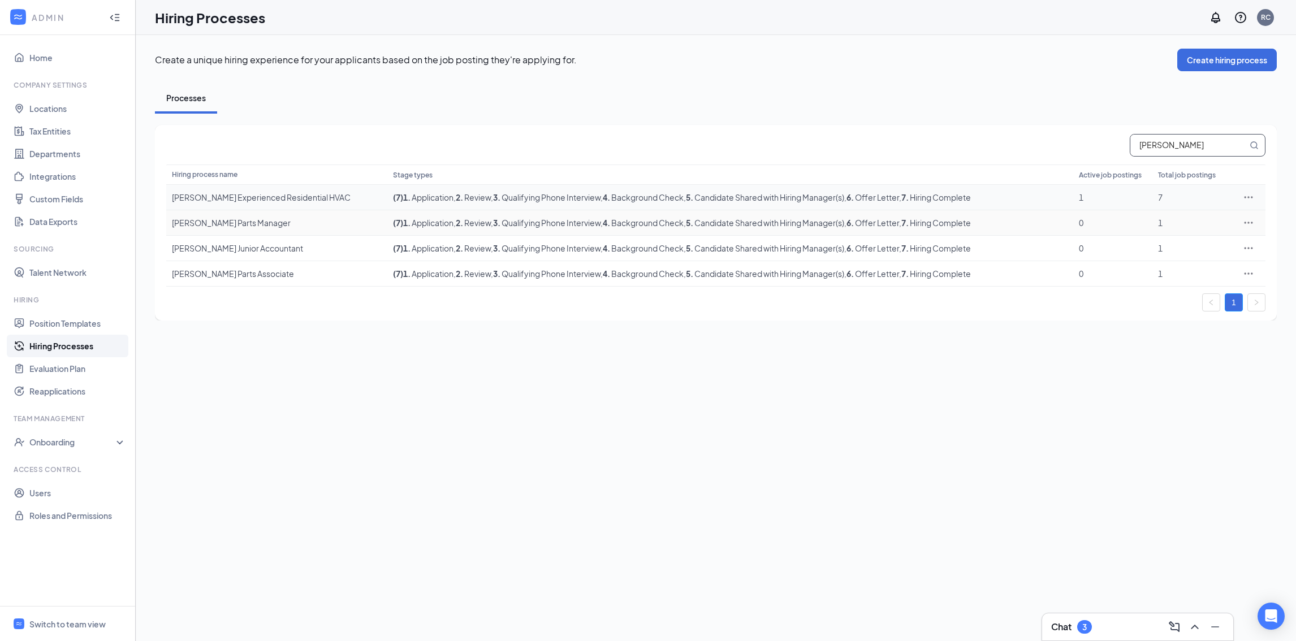
type input "[PERSON_NAME]"
click at [1250, 203] on td at bounding box center [1249, 197] width 34 height 25
click at [1248, 201] on icon "Ellipses" at bounding box center [1248, 197] width 11 height 11
click at [1237, 214] on span "Edit" at bounding box center [1196, 219] width 97 height 12
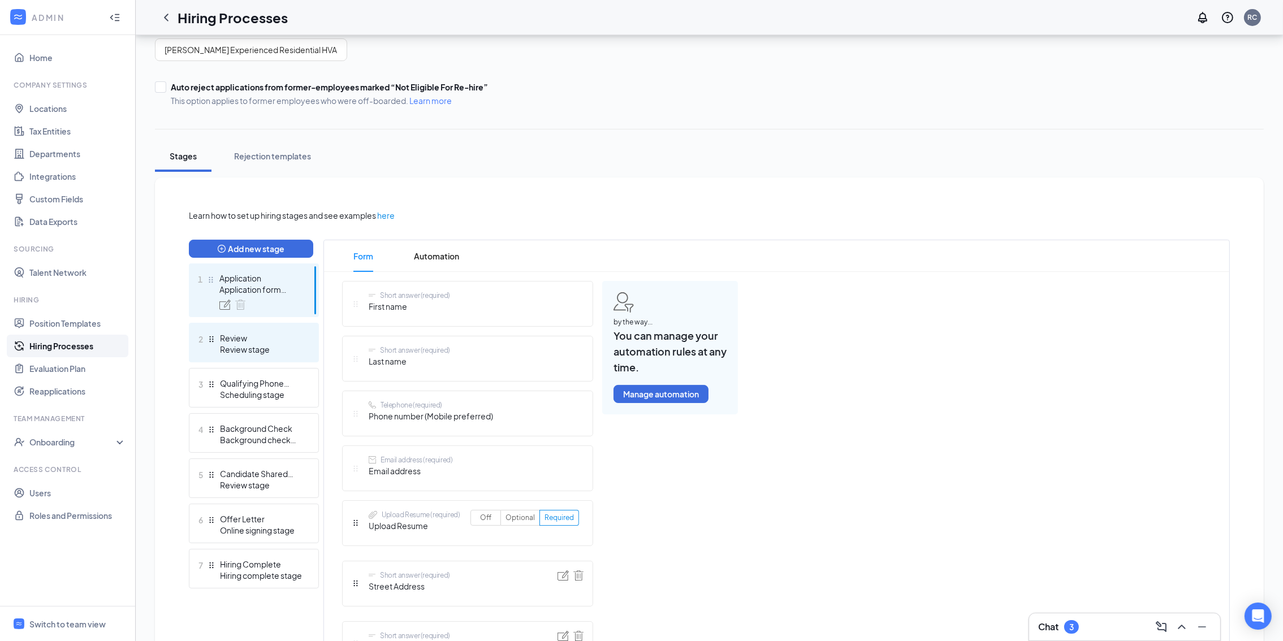
scroll to position [170, 0]
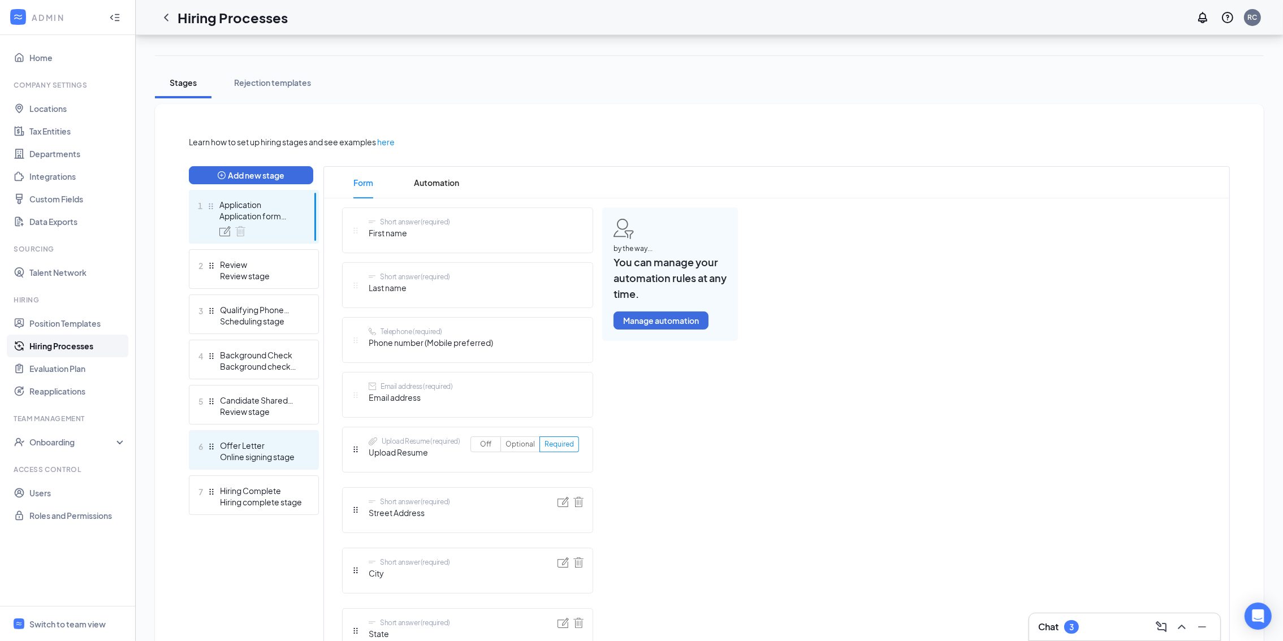
click at [270, 451] on div "Online signing stage" at bounding box center [261, 456] width 83 height 11
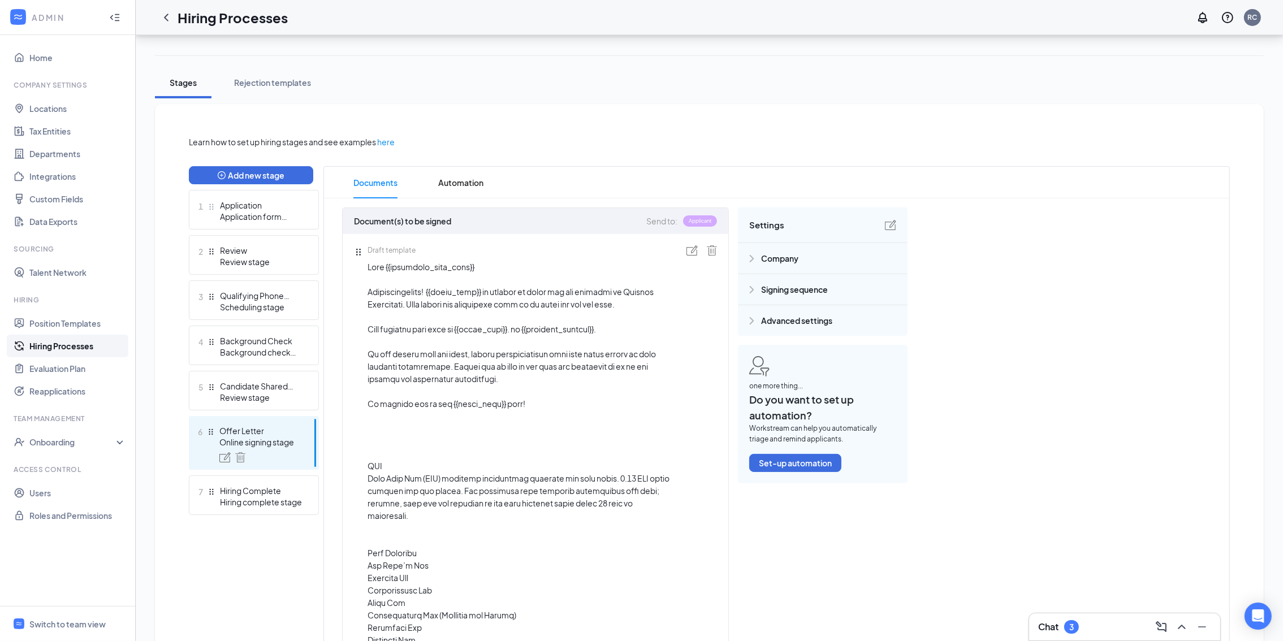
click at [695, 253] on img at bounding box center [692, 250] width 11 height 10
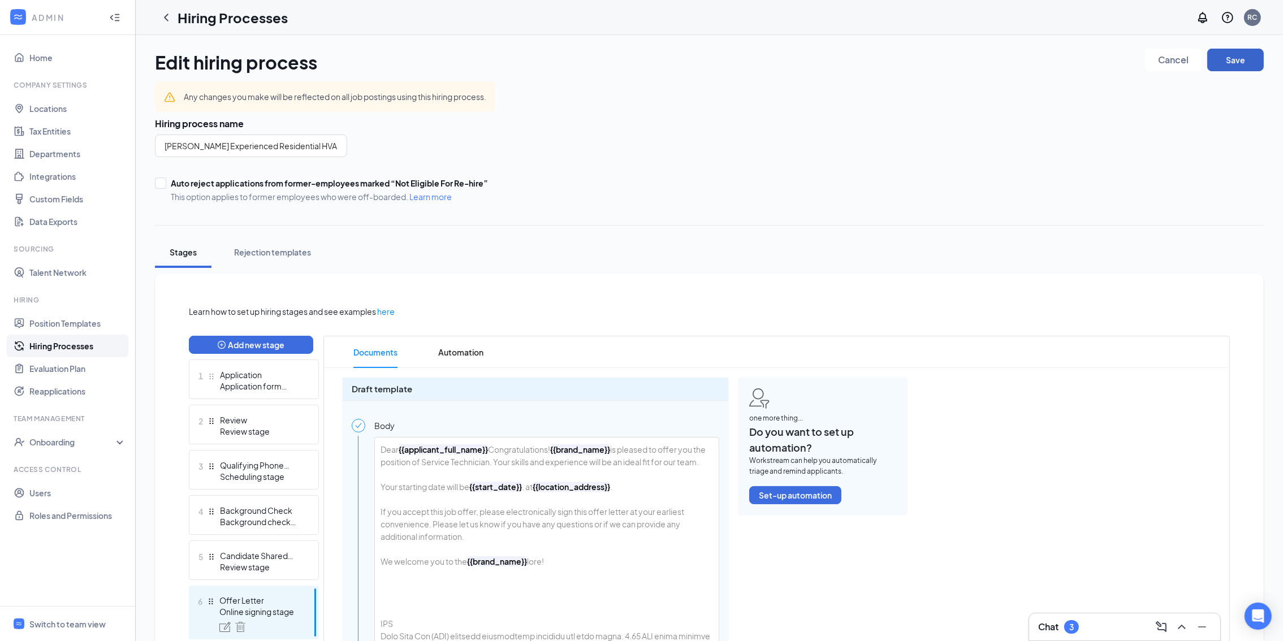
click at [1231, 54] on button "Save" at bounding box center [1235, 60] width 57 height 23
click at [1249, 32] on icon "Cross" at bounding box center [1251, 30] width 14 height 14
click at [1226, 63] on button "Save" at bounding box center [1235, 60] width 57 height 23
click at [40, 345] on link "Hiring Processes" at bounding box center [77, 346] width 97 height 23
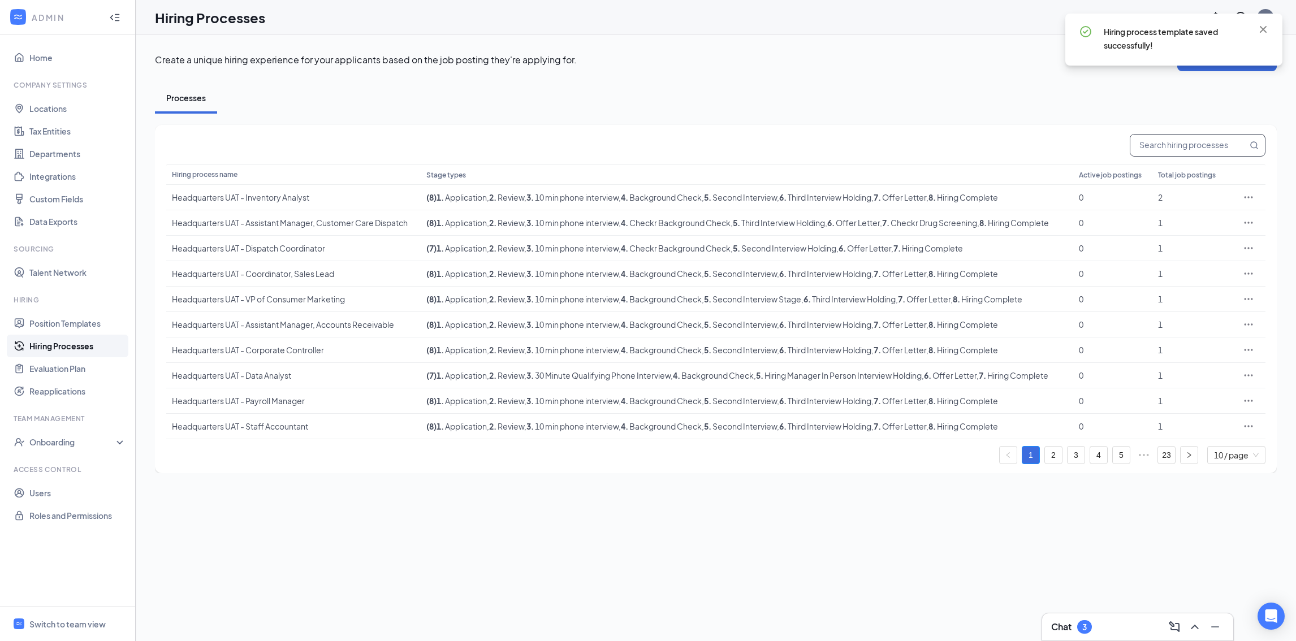
click at [1185, 144] on input "text" at bounding box center [1189, 145] width 117 height 21
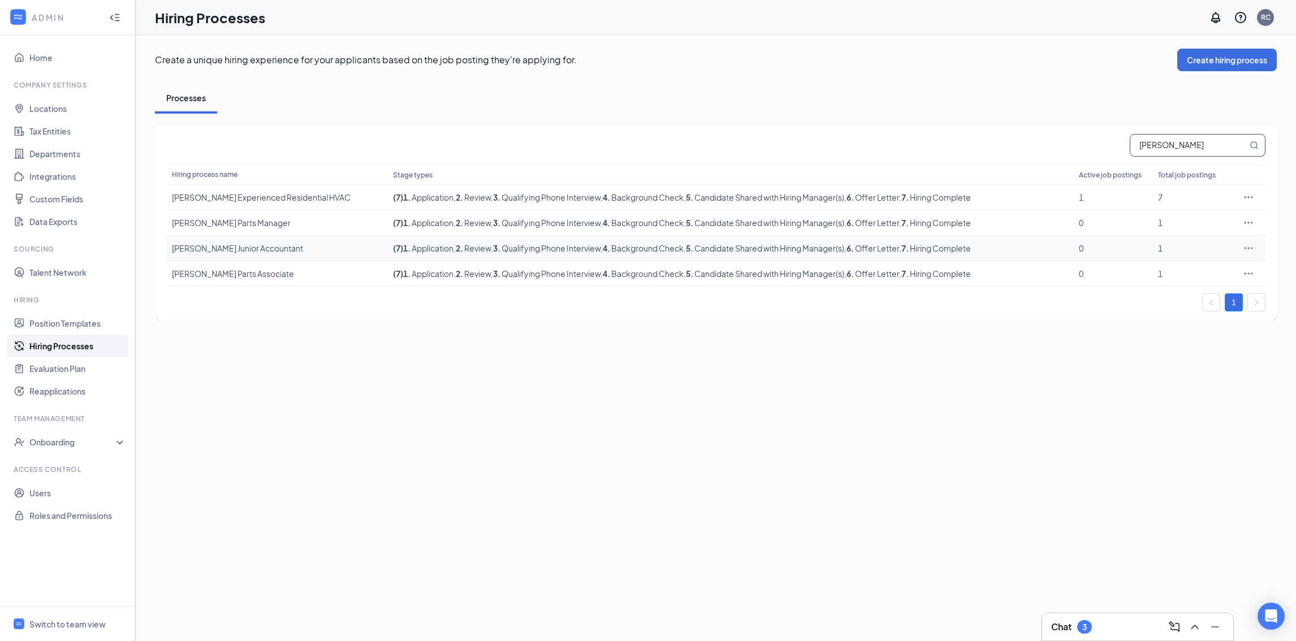
type input "[PERSON_NAME]"
click at [1246, 248] on icon "Ellipses" at bounding box center [1248, 248] width 11 height 11
click at [1227, 266] on span "Edit" at bounding box center [1196, 271] width 97 height 12
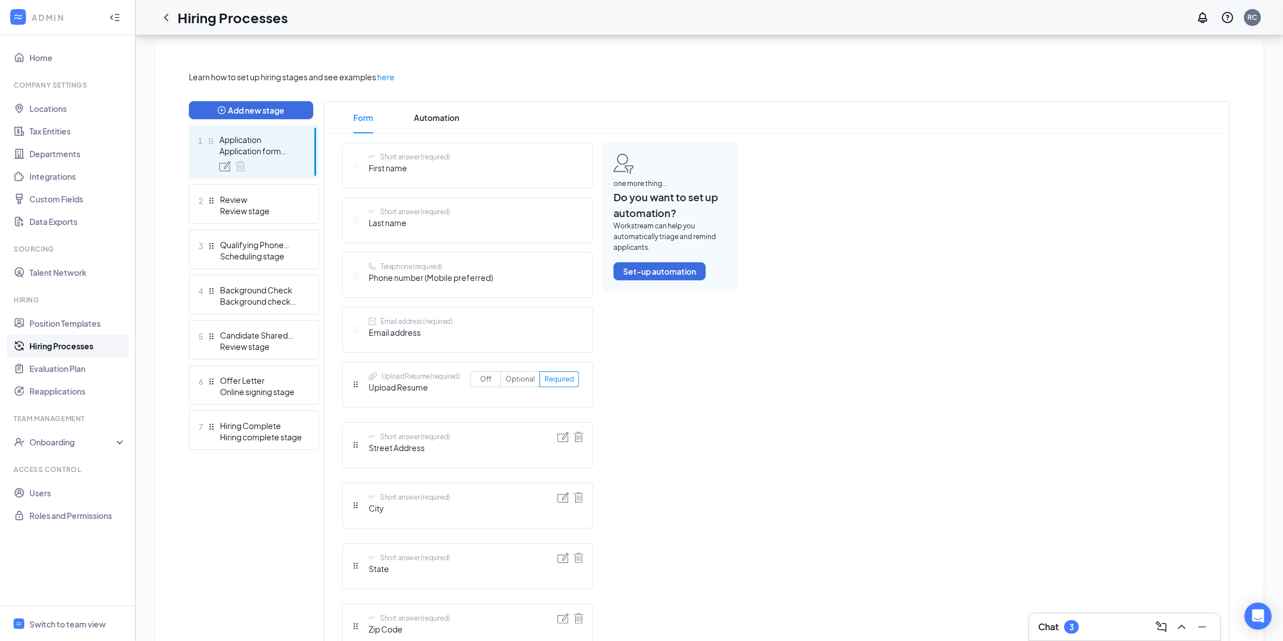
scroll to position [254, 0]
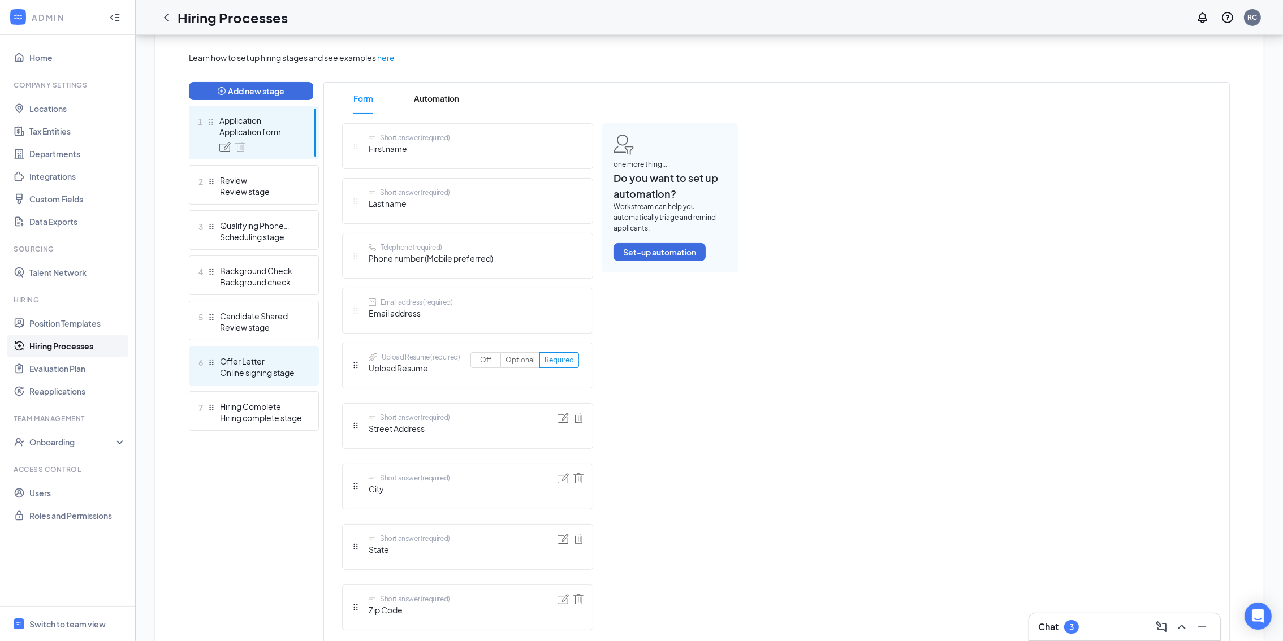
click at [266, 362] on div "Offer Letter" at bounding box center [261, 361] width 83 height 11
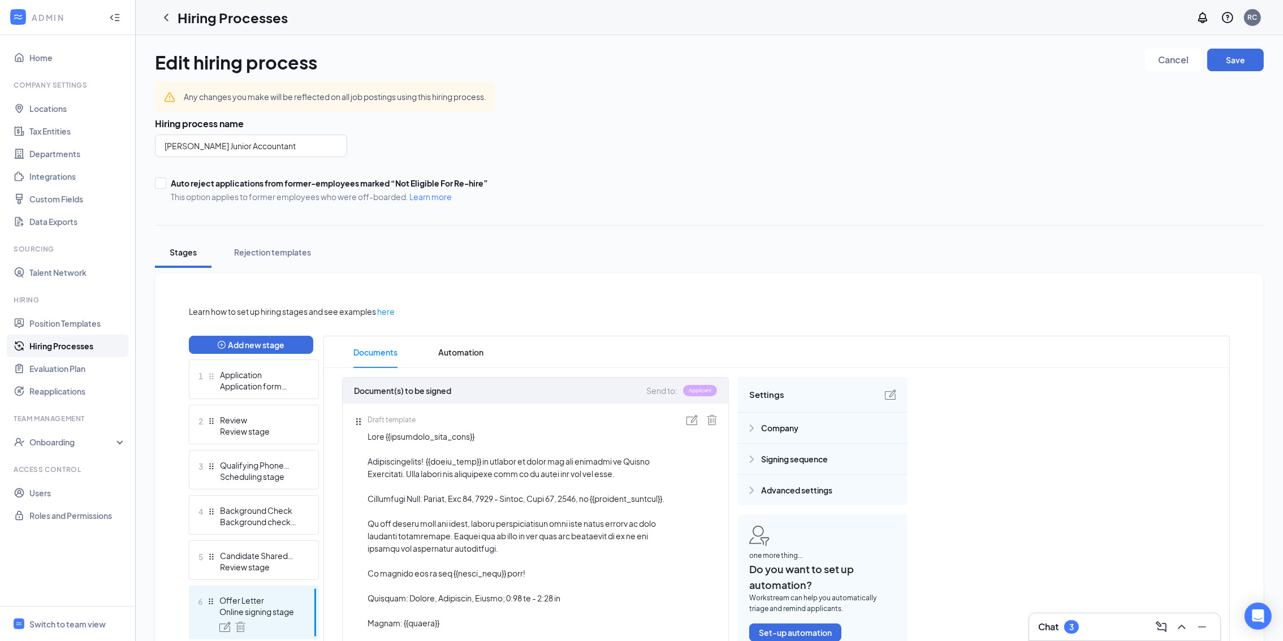
click at [162, 19] on icon "ChevronLeft" at bounding box center [166, 18] width 14 height 14
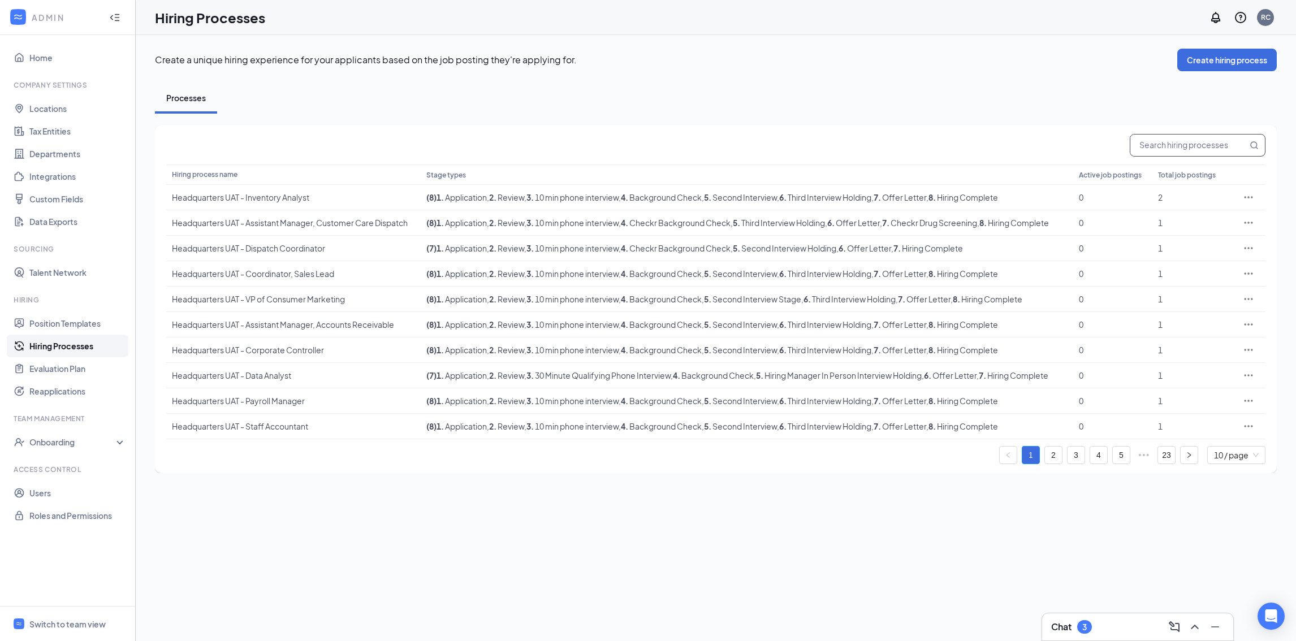
drag, startPoint x: 1189, startPoint y: 157, endPoint x: 1187, endPoint y: 148, distance: 9.5
click at [1189, 156] on span at bounding box center [1198, 145] width 136 height 23
click at [1186, 147] on input "text" at bounding box center [1189, 145] width 117 height 21
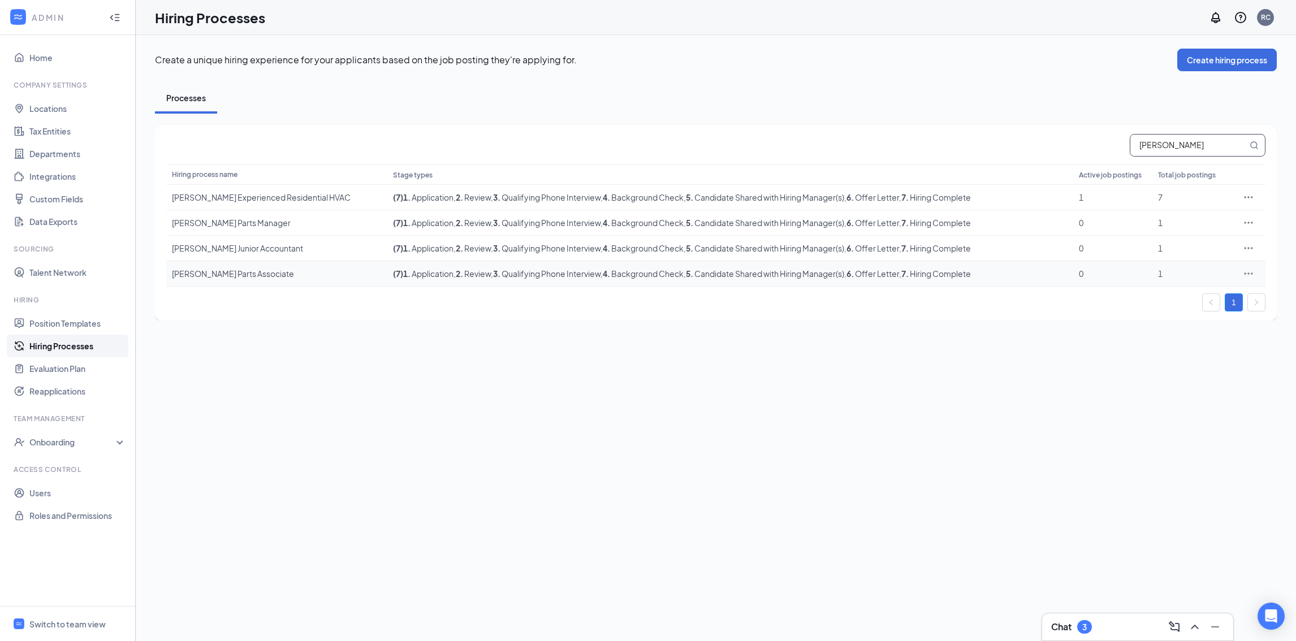
type input "[PERSON_NAME]"
click at [1251, 274] on icon "Ellipses" at bounding box center [1249, 274] width 8 height 2
click at [1149, 296] on span "Edit" at bounding box center [1155, 296] width 15 height 10
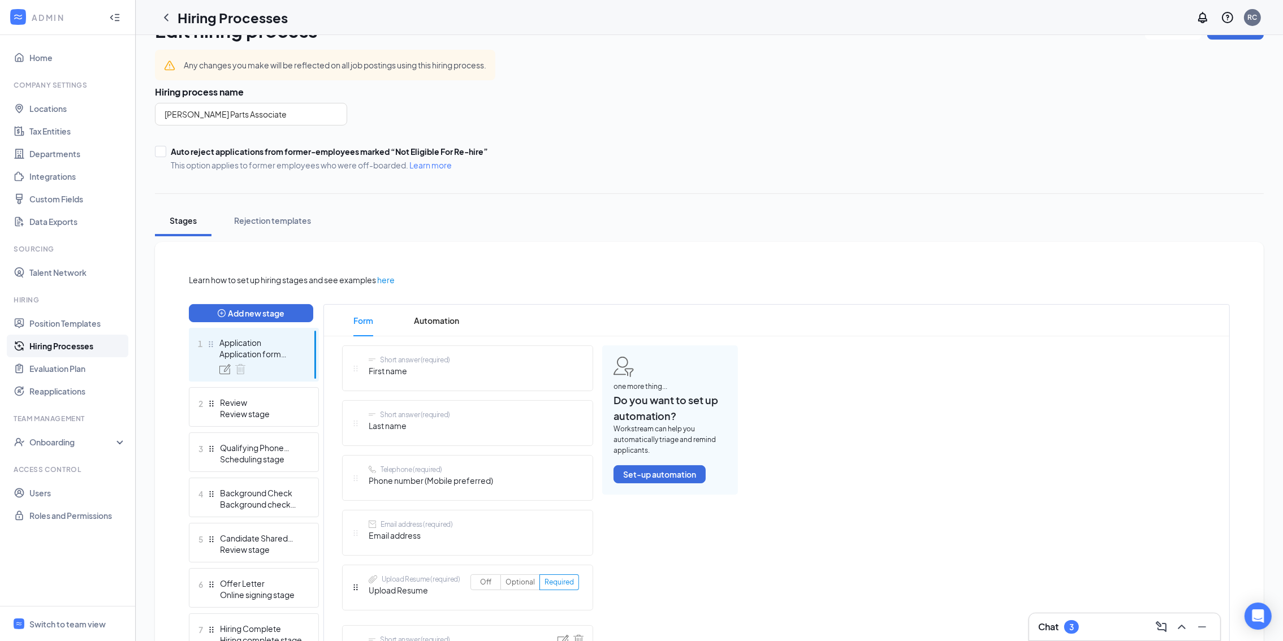
scroll to position [339, 0]
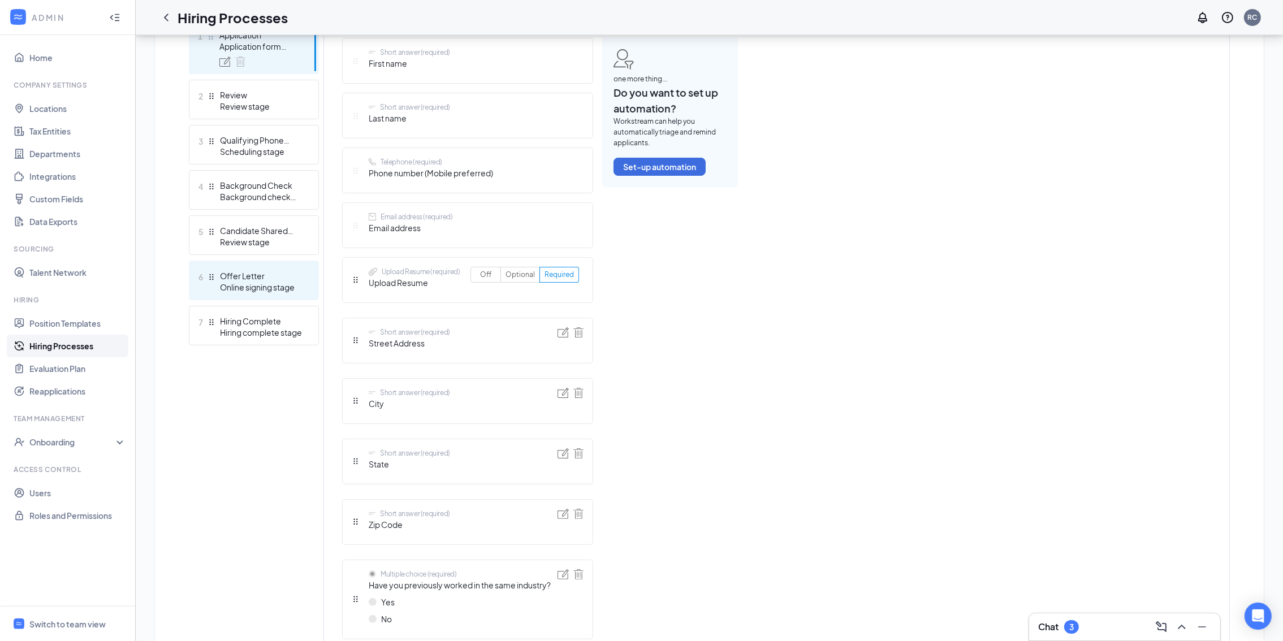
click at [247, 282] on div "Online signing stage" at bounding box center [261, 287] width 83 height 11
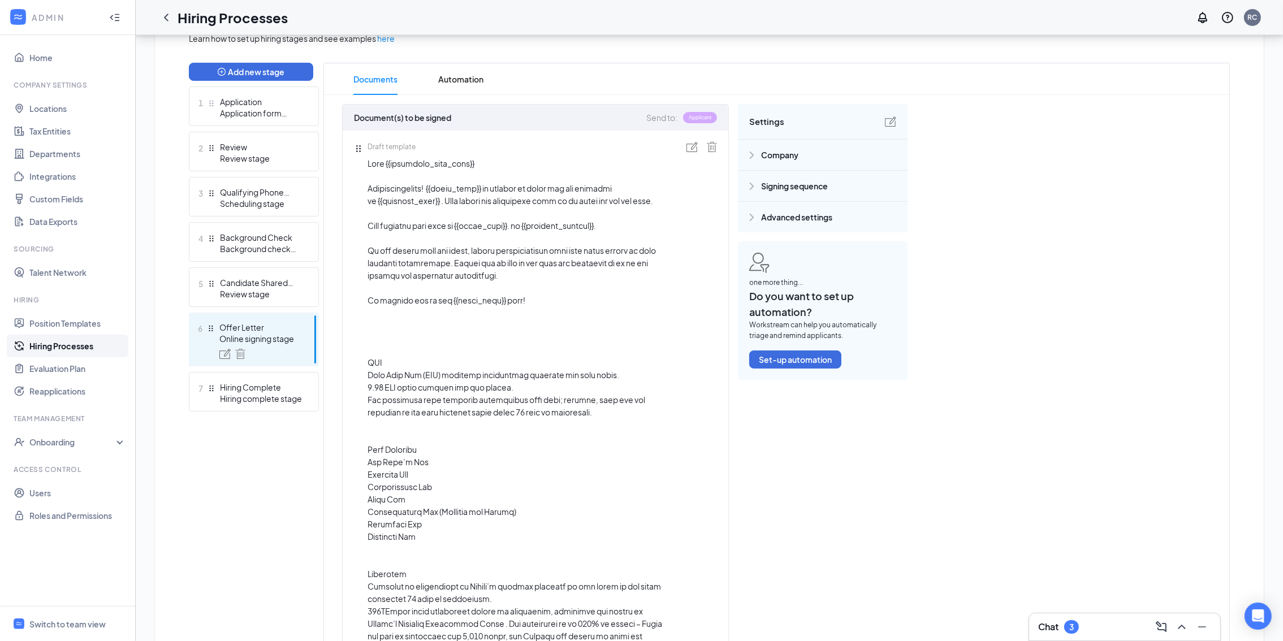
scroll to position [170, 0]
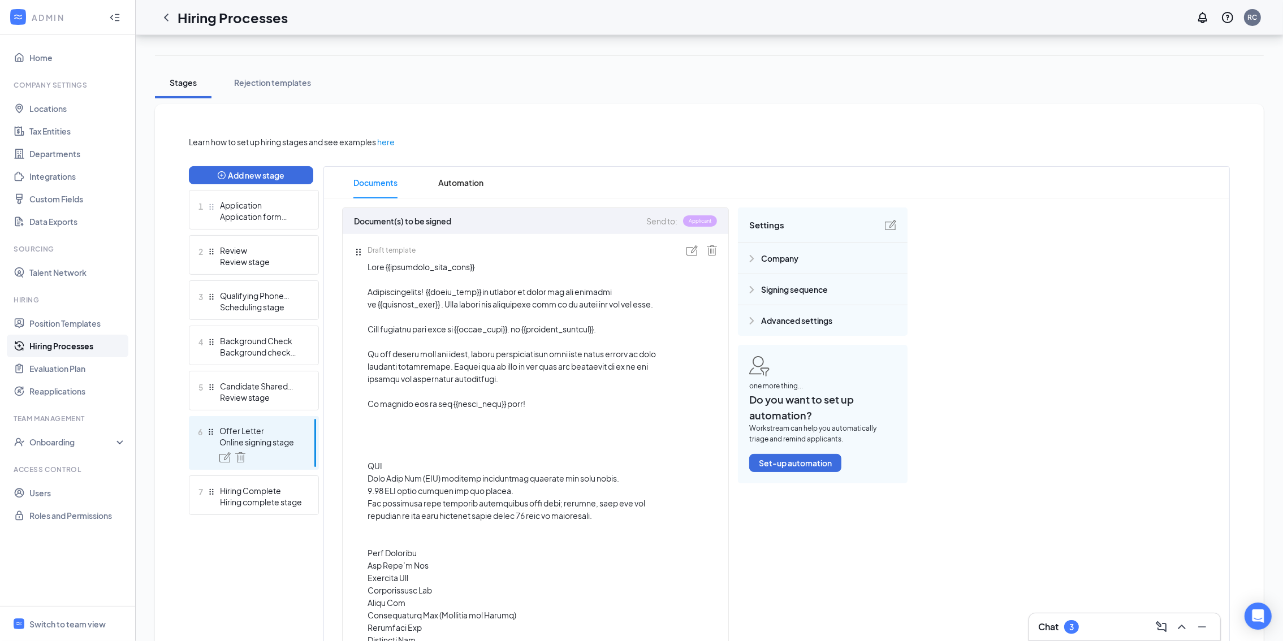
click at [689, 248] on img at bounding box center [692, 250] width 11 height 10
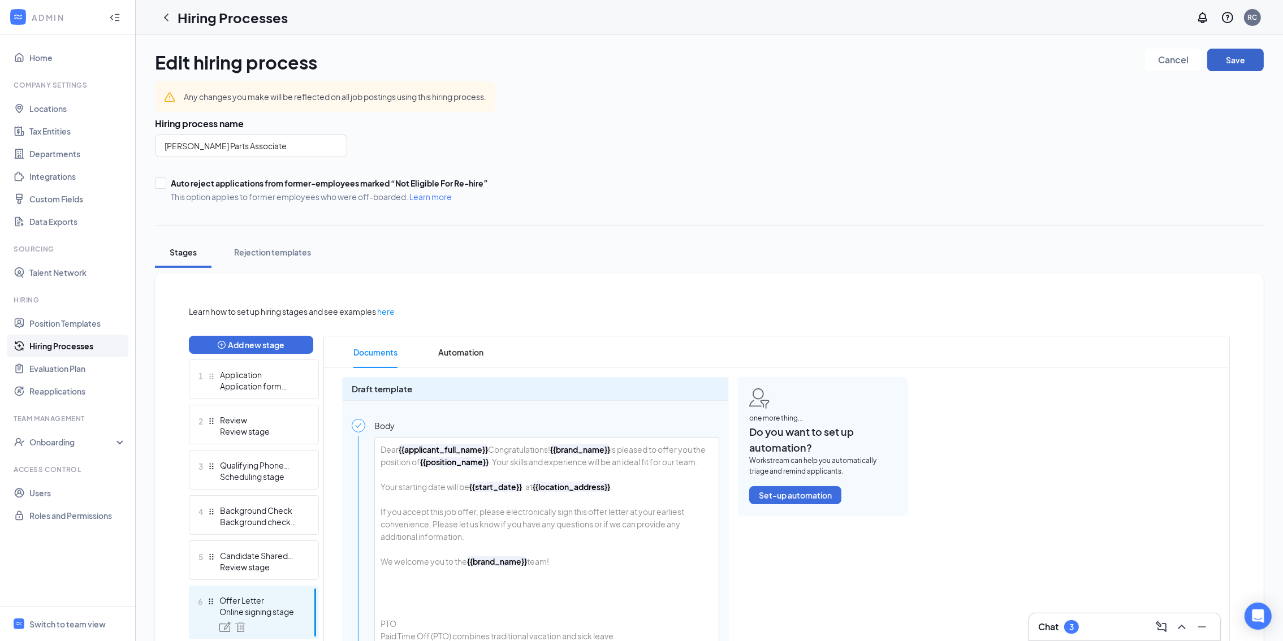
click at [1219, 53] on button "Save" at bounding box center [1235, 60] width 57 height 23
click at [1244, 66] on button "Save" at bounding box center [1235, 60] width 57 height 23
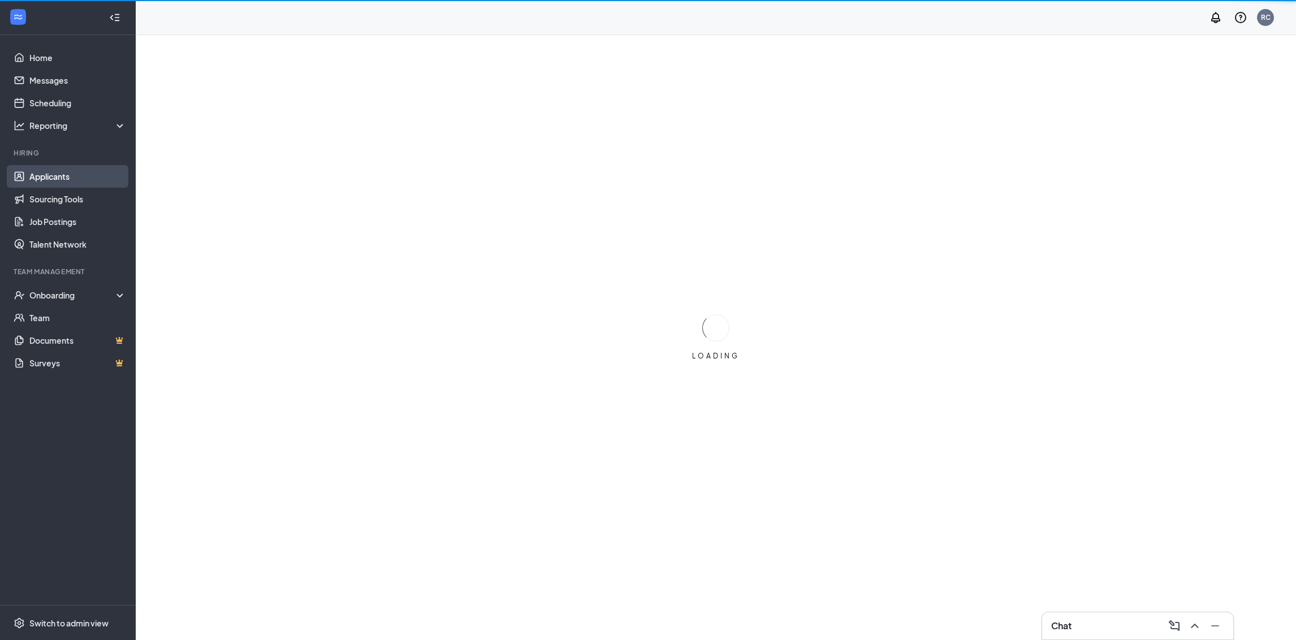
drag, startPoint x: 66, startPoint y: 167, endPoint x: 89, endPoint y: 169, distance: 23.2
click at [66, 167] on link "Applicants" at bounding box center [77, 176] width 97 height 23
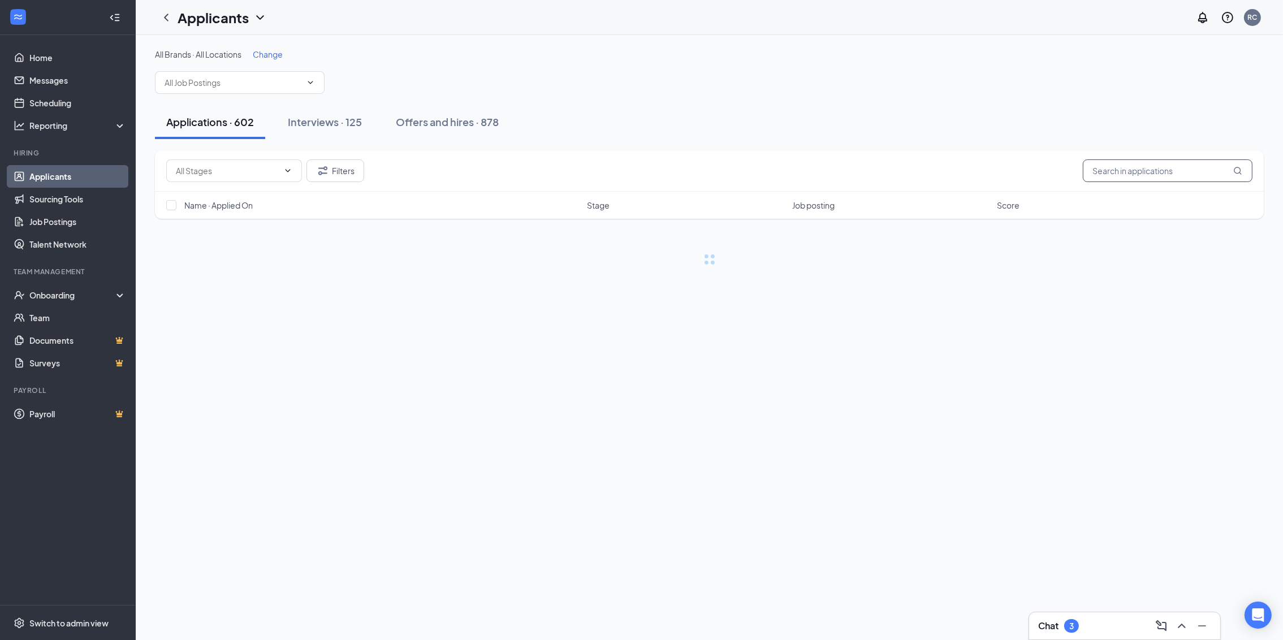
click at [1133, 167] on input "text" at bounding box center [1168, 170] width 170 height 23
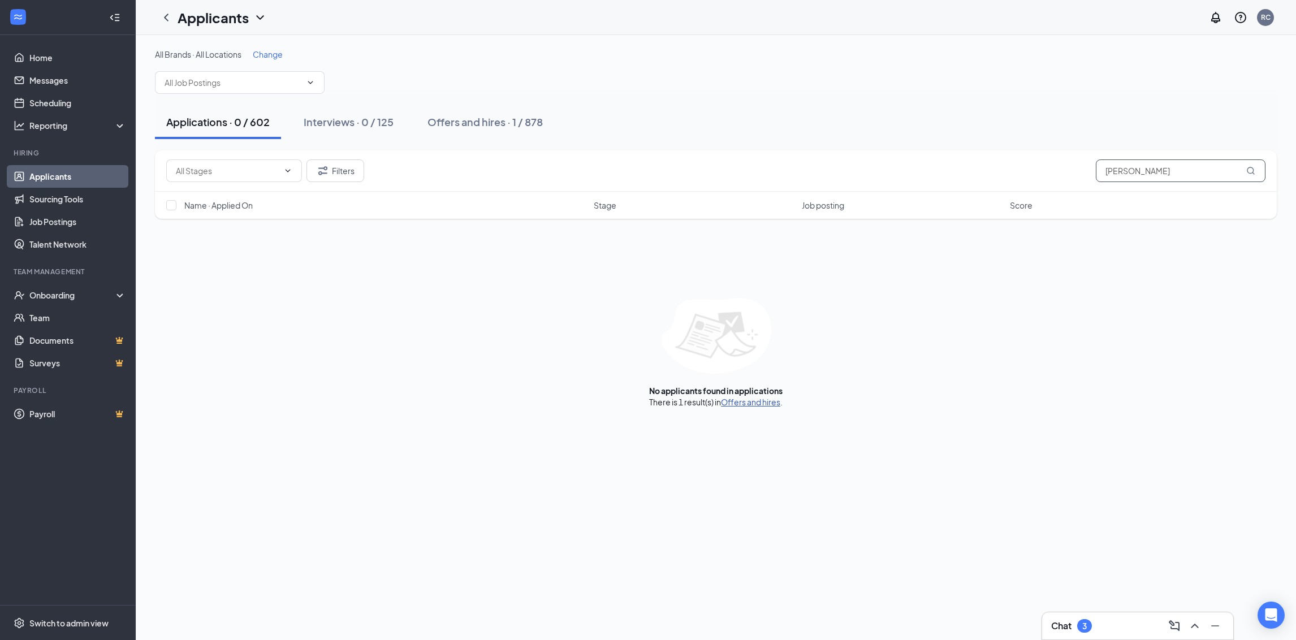
type input "mark warner"
click at [761, 403] on link "Offers and hires" at bounding box center [750, 402] width 59 height 10
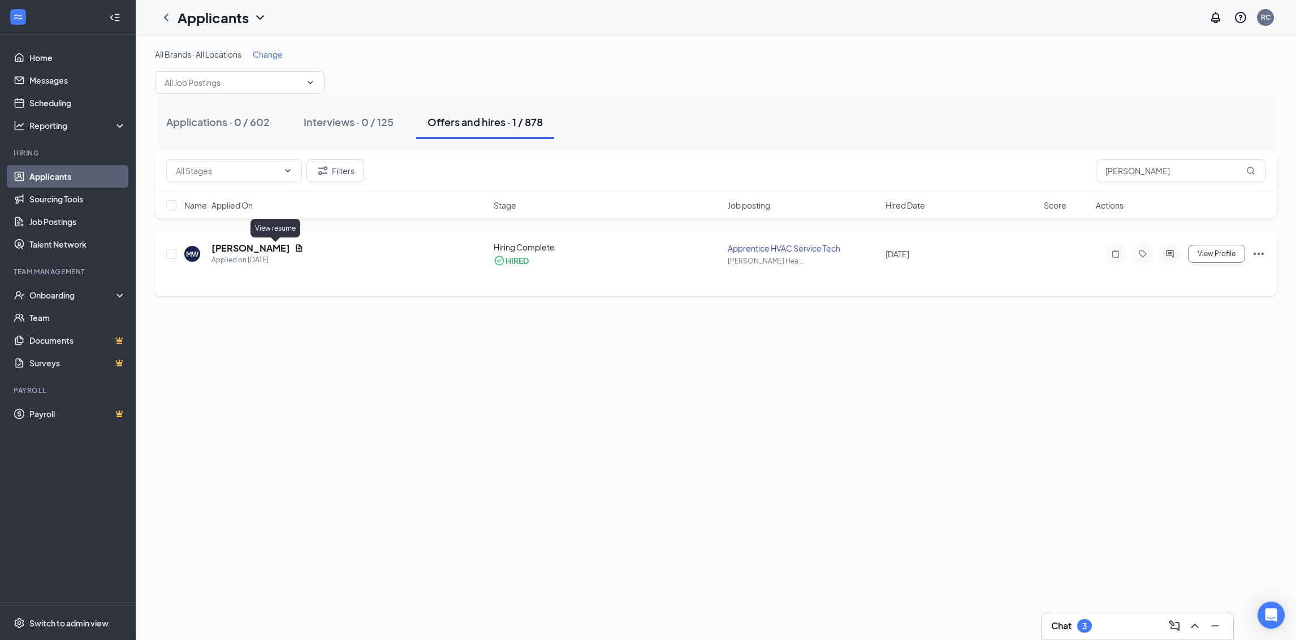
click at [240, 247] on h5 "Mark Warner" at bounding box center [251, 248] width 79 height 12
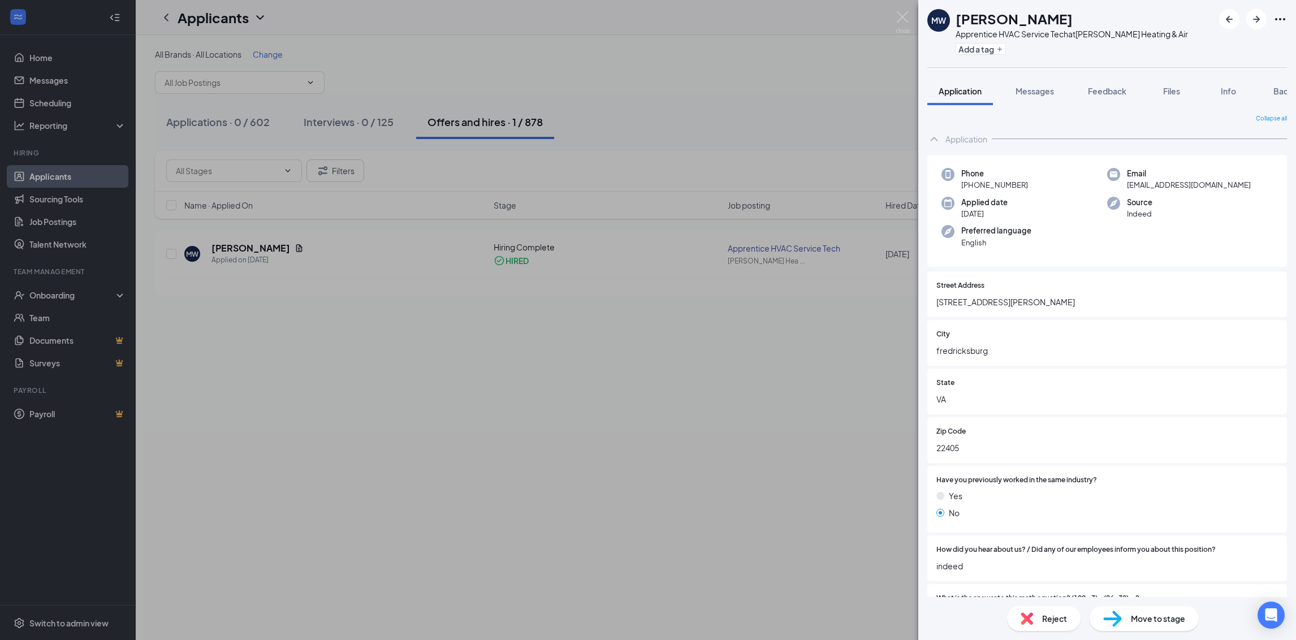
click at [1149, 185] on span "warnermark185@gmail.com" at bounding box center [1189, 184] width 124 height 11
copy span "warnermark185@gmail.com"
drag, startPoint x: 907, startPoint y: 18, endPoint x: 1092, endPoint y: 91, distance: 199.0
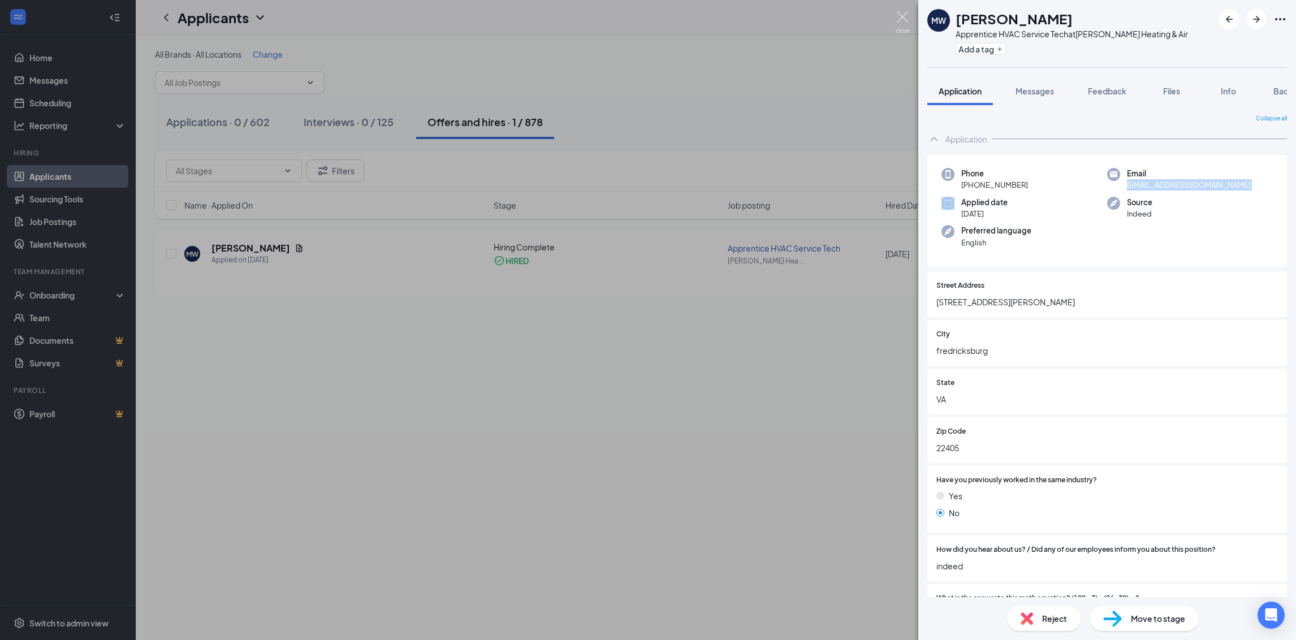
click at [905, 16] on img at bounding box center [903, 22] width 14 height 22
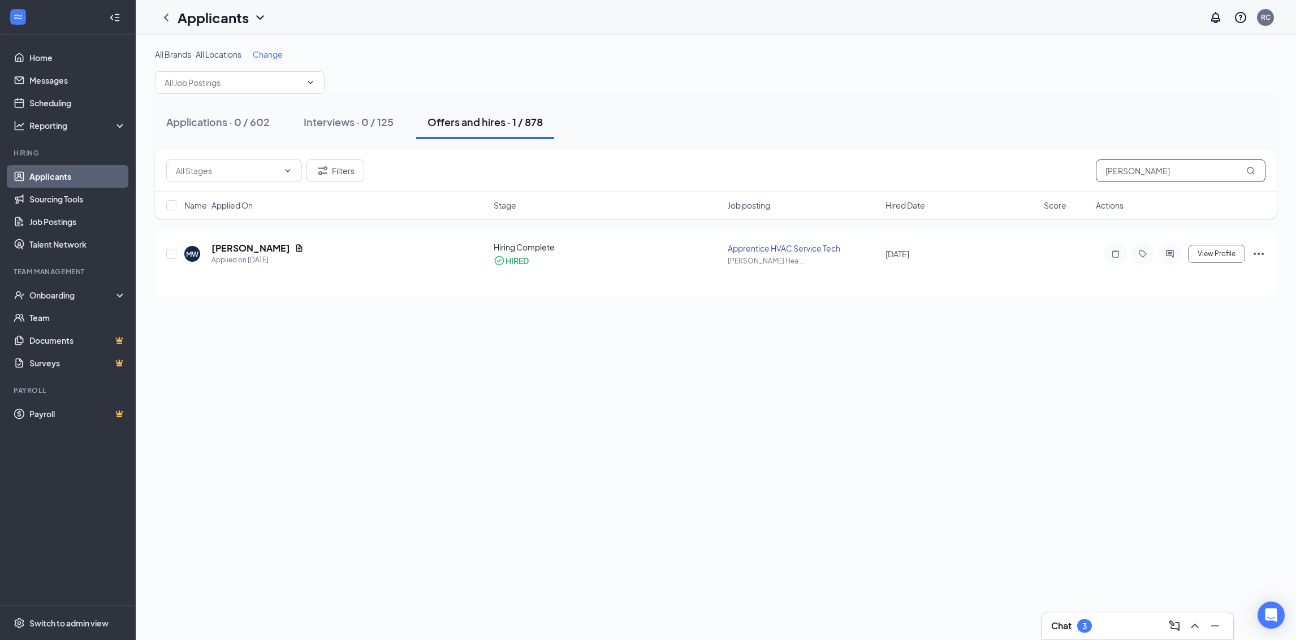
click at [1168, 169] on input "mark warner" at bounding box center [1181, 170] width 170 height 23
click at [1168, 170] on input "mark warner" at bounding box center [1181, 170] width 170 height 23
click at [219, 239] on div "Larry Smith" at bounding box center [247, 228] width 66 height 23
click at [219, 249] on h5 "Larry Smith" at bounding box center [251, 248] width 79 height 12
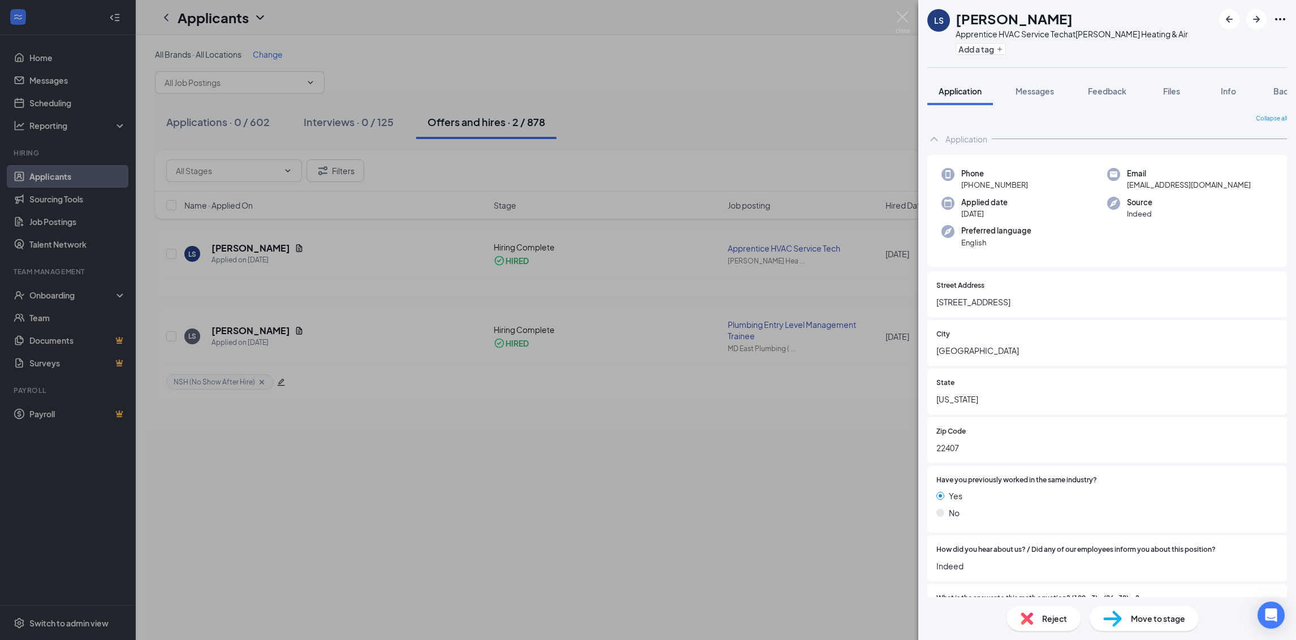
click at [1163, 187] on span "larrydotdev@gmail.com" at bounding box center [1189, 184] width 124 height 11
copy span "larrydotdev@gmail.com"
click at [903, 12] on img at bounding box center [903, 22] width 14 height 22
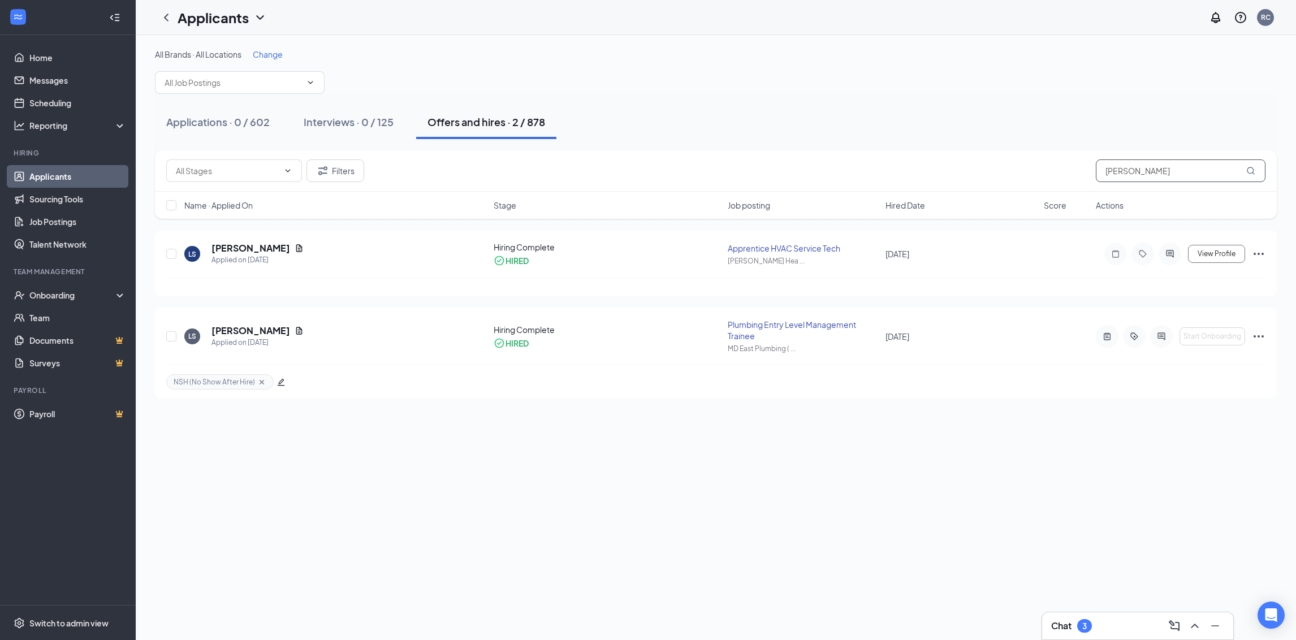
click at [1131, 178] on input "larry smith" at bounding box center [1181, 170] width 170 height 23
click at [245, 244] on h5 "Michael Gifford" at bounding box center [251, 248] width 79 height 12
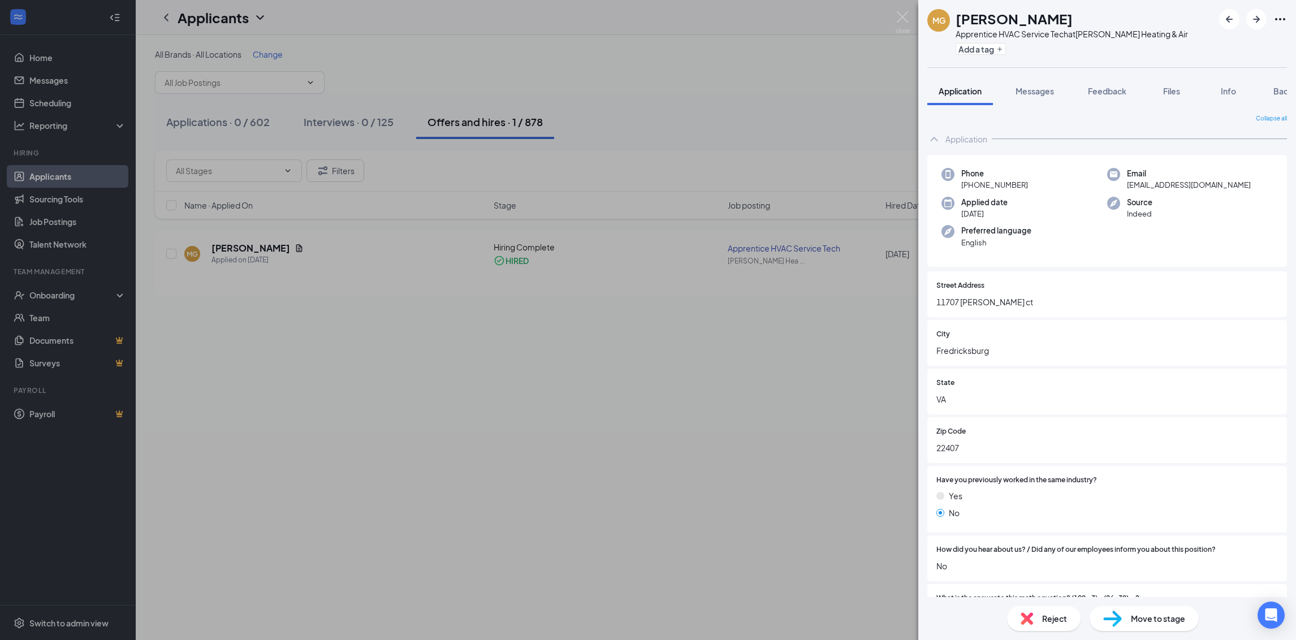
click at [1156, 191] on span "mgifford206@gmail.com" at bounding box center [1189, 184] width 124 height 11
click at [1158, 189] on span "mgifford206@gmail.com" at bounding box center [1189, 184] width 124 height 11
drag, startPoint x: 1158, startPoint y: 189, endPoint x: 1166, endPoint y: 186, distance: 8.4
click at [1166, 186] on span "mgifford206@gmail.com" at bounding box center [1189, 184] width 124 height 11
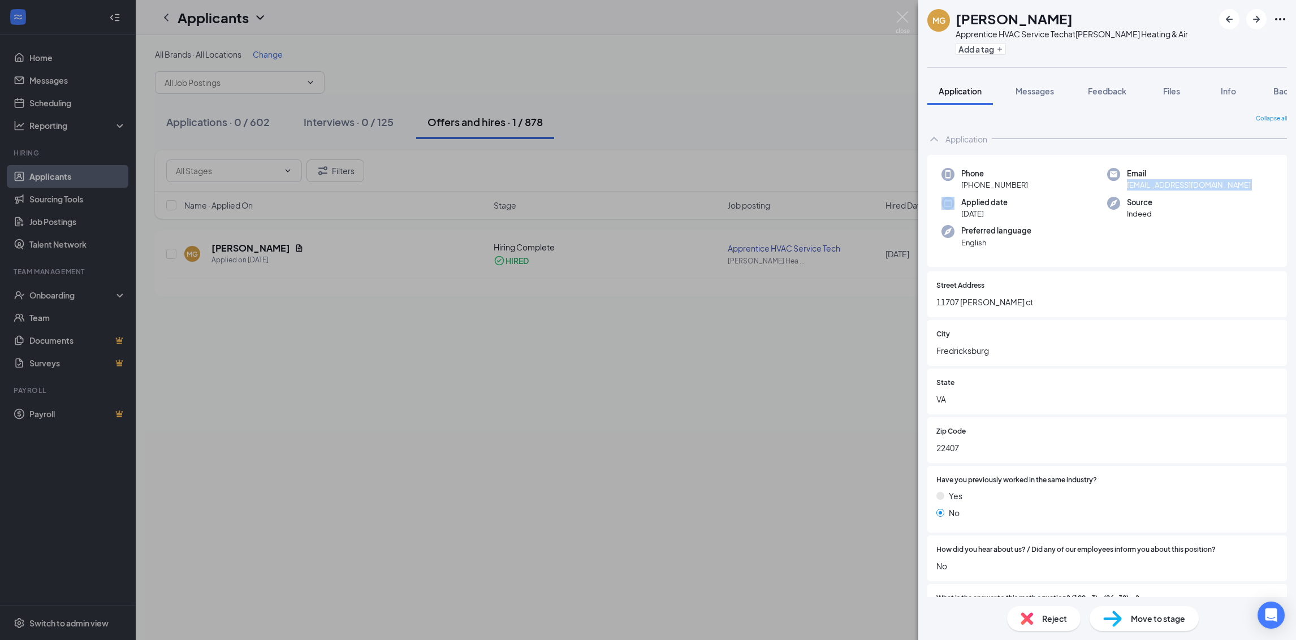
click at [1166, 186] on span "mgifford206@gmail.com" at bounding box center [1189, 184] width 124 height 11
copy span "mgifford206@gmail.com"
drag, startPoint x: 903, startPoint y: 9, endPoint x: 973, endPoint y: 49, distance: 80.5
click at [902, 9] on div "MG Michael Gifford Apprentice HVAC Service Tech at Robert B Payne Heating & Air…" at bounding box center [648, 320] width 1296 height 640
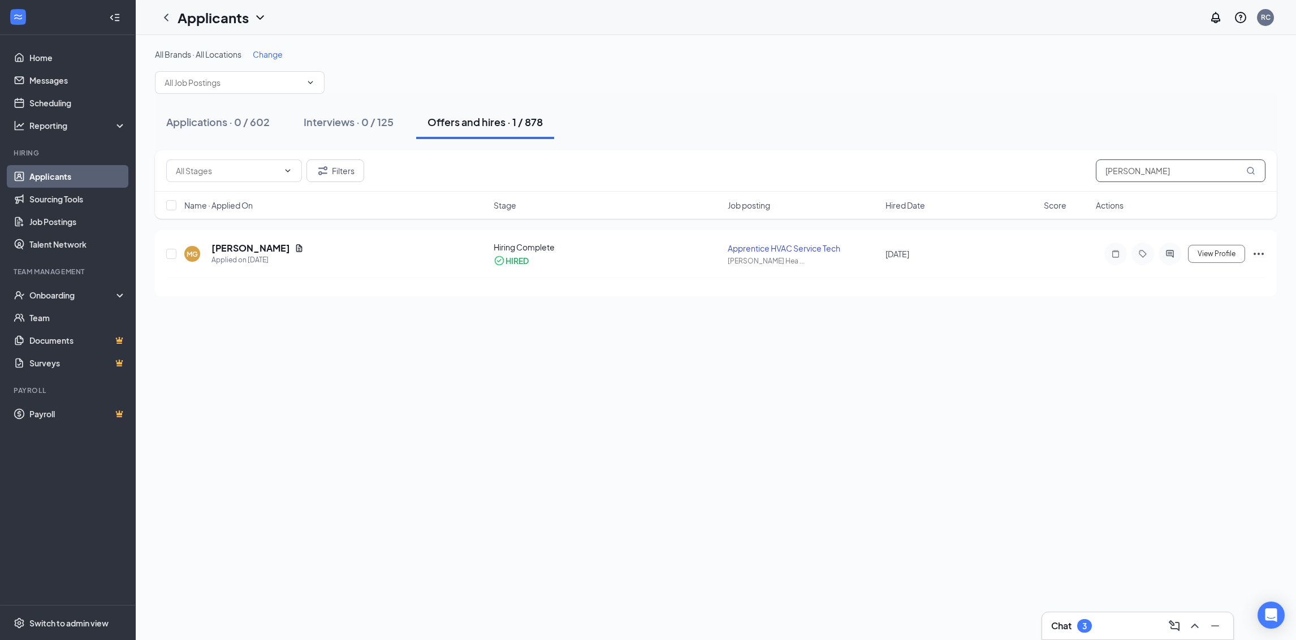
click at [1107, 161] on input "gifford" at bounding box center [1181, 170] width 170 height 23
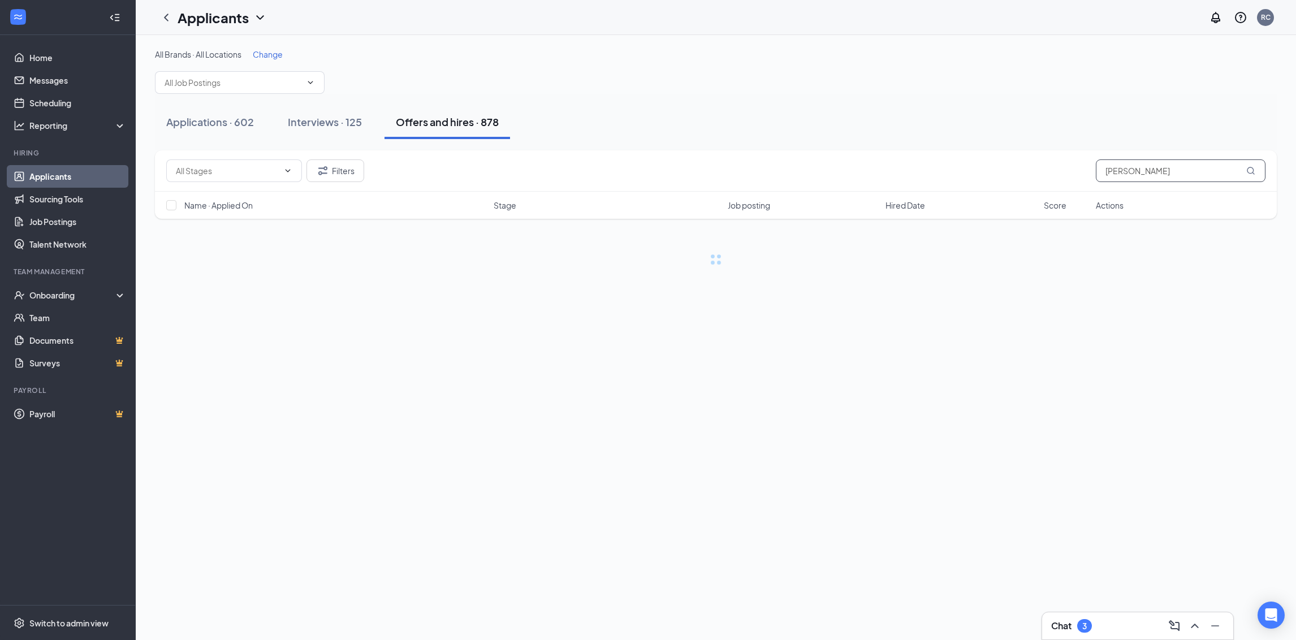
type input "marcus williams"
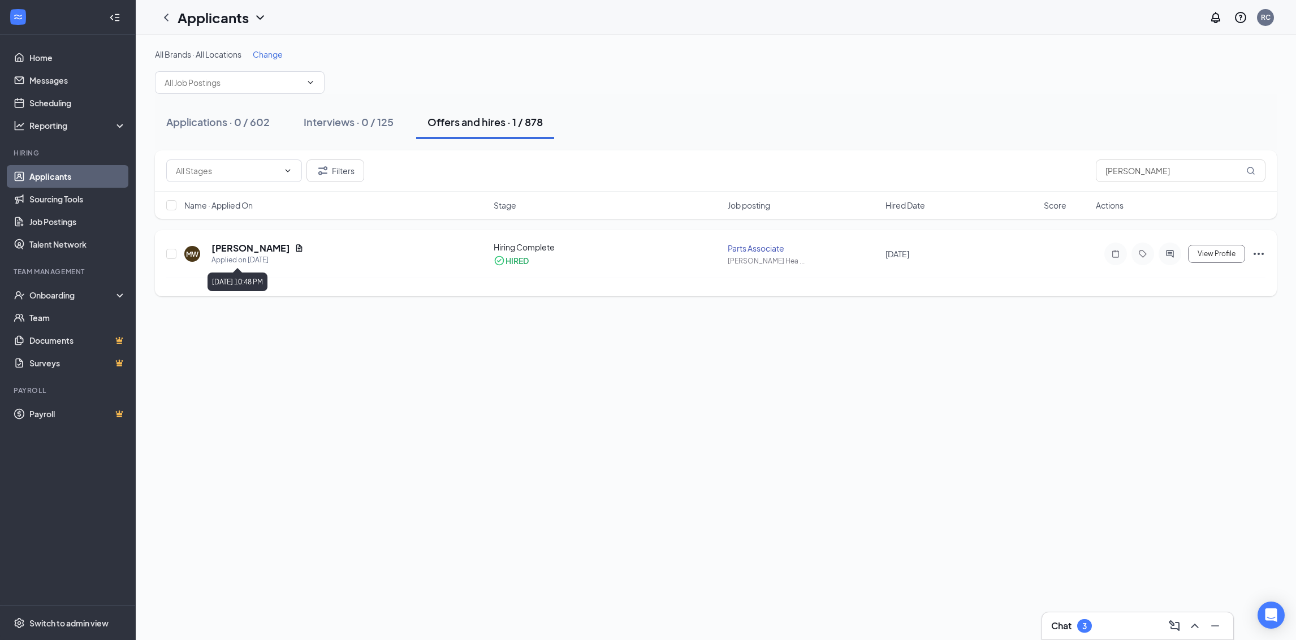
click at [232, 249] on h5 "Marcus Williams" at bounding box center [251, 248] width 79 height 12
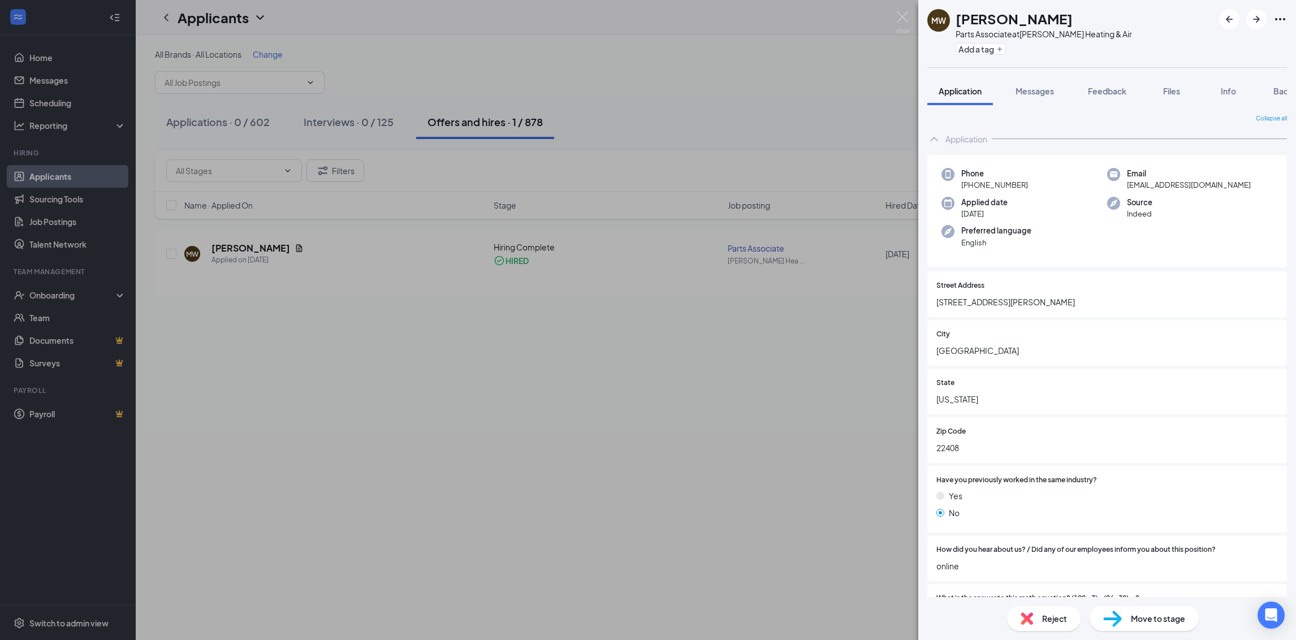
click at [1161, 184] on span "marcuswilliamsm@gmail.com" at bounding box center [1189, 184] width 124 height 11
copy span "marcuswilliamsm@gmail.com"
